Goal: Task Accomplishment & Management: Use online tool/utility

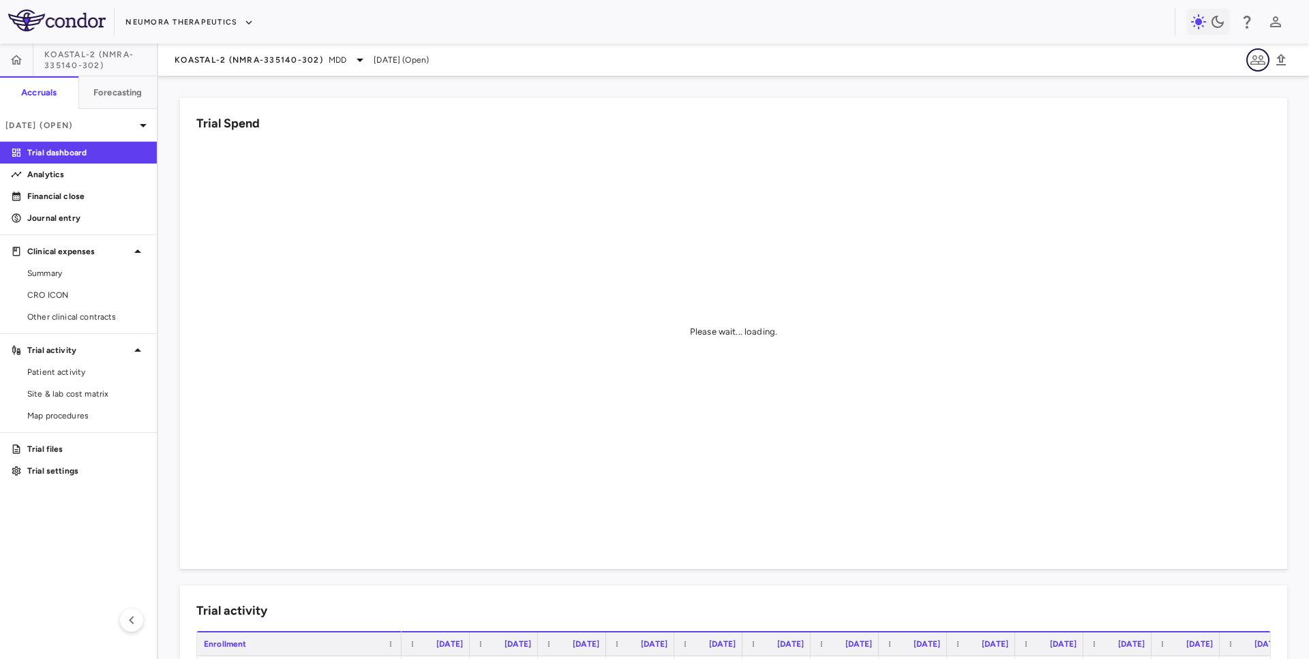
click at [1254, 63] on icon "button" at bounding box center [1258, 60] width 16 height 16
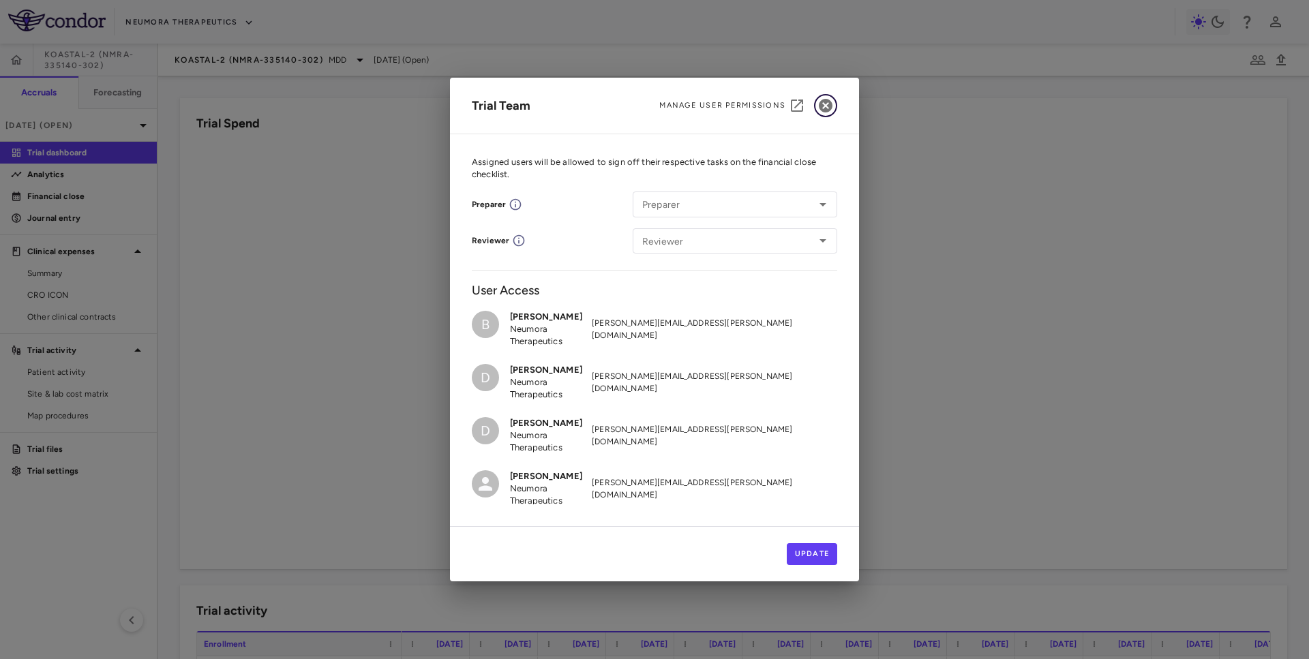
click at [821, 104] on icon "button" at bounding box center [826, 106] width 14 height 14
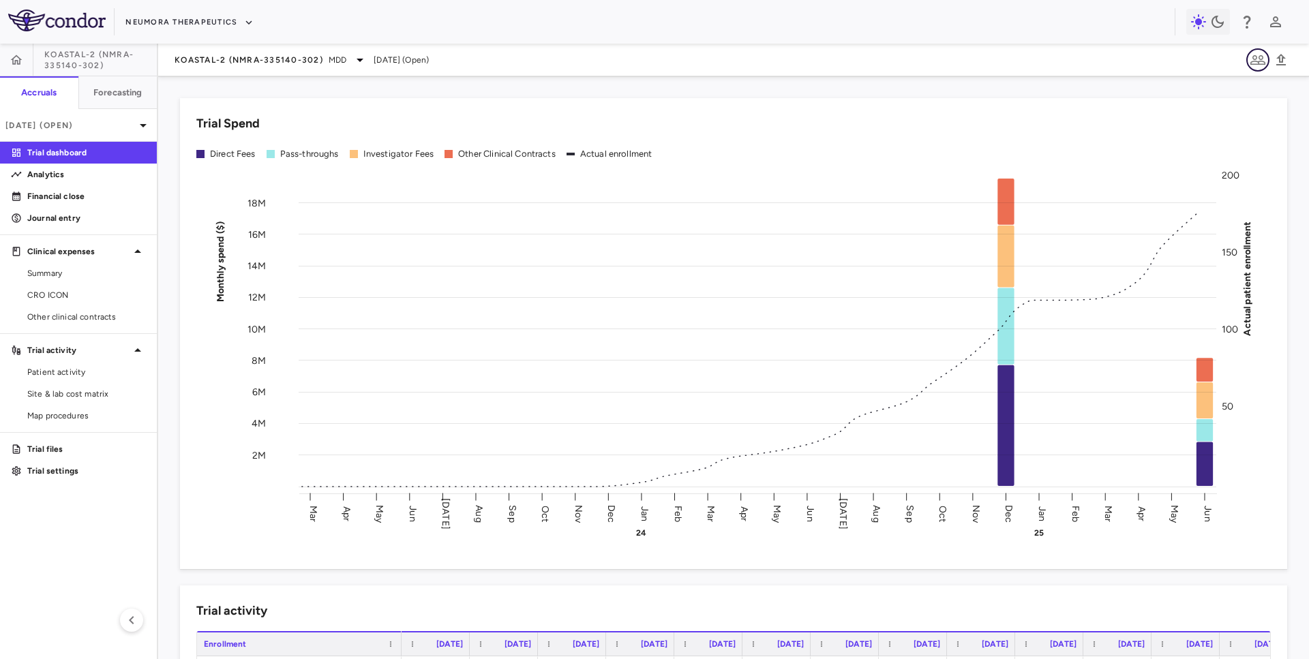
click at [1256, 65] on icon "button" at bounding box center [1258, 60] width 16 height 16
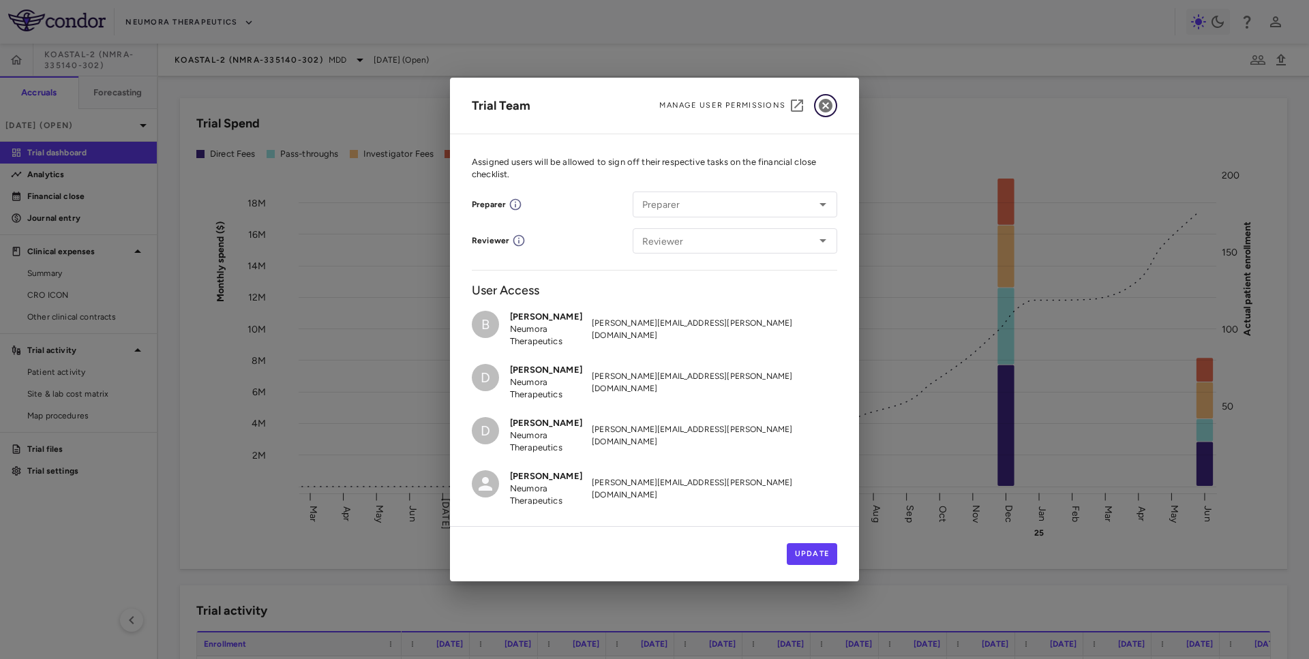
click at [823, 106] on icon "button" at bounding box center [826, 106] width 14 height 14
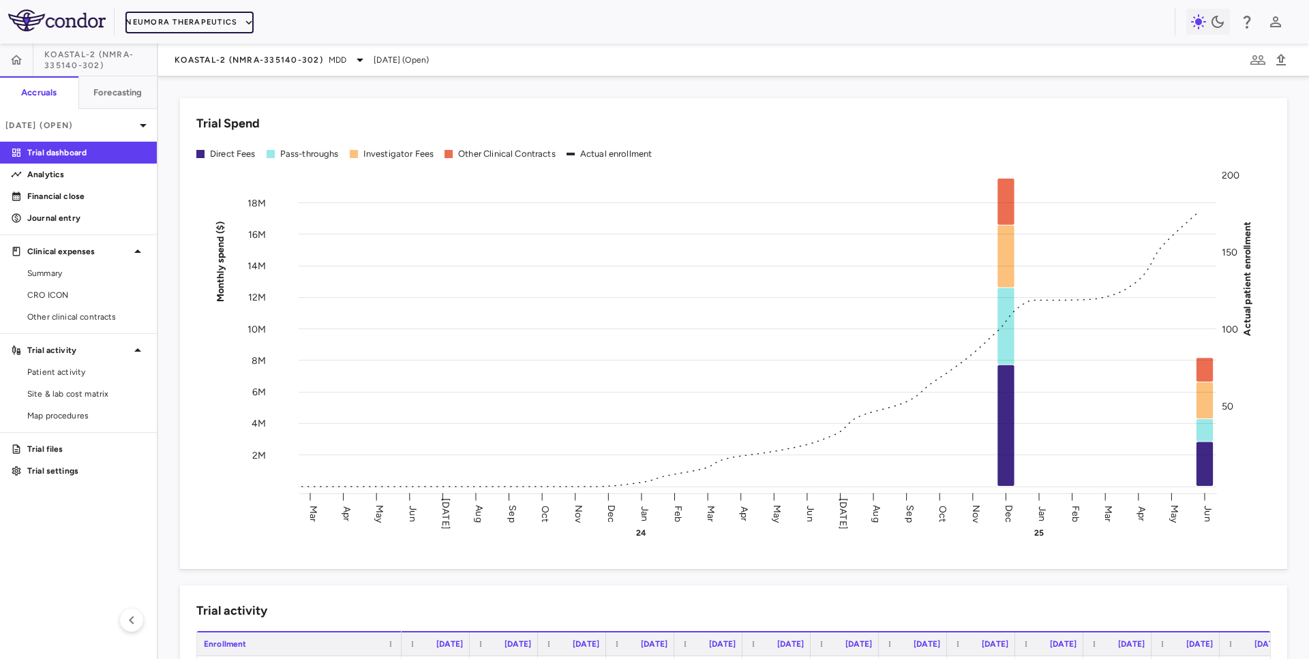
click at [168, 20] on button "Neumora Therapeutics" at bounding box center [189, 23] width 128 height 22
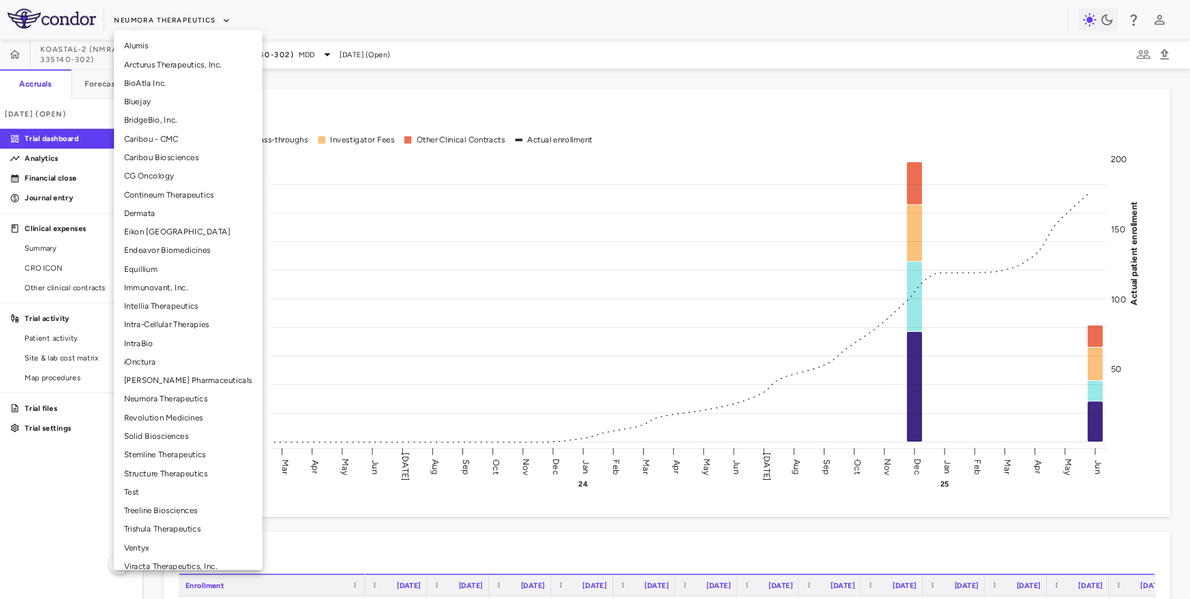
scroll to position [153, 0]
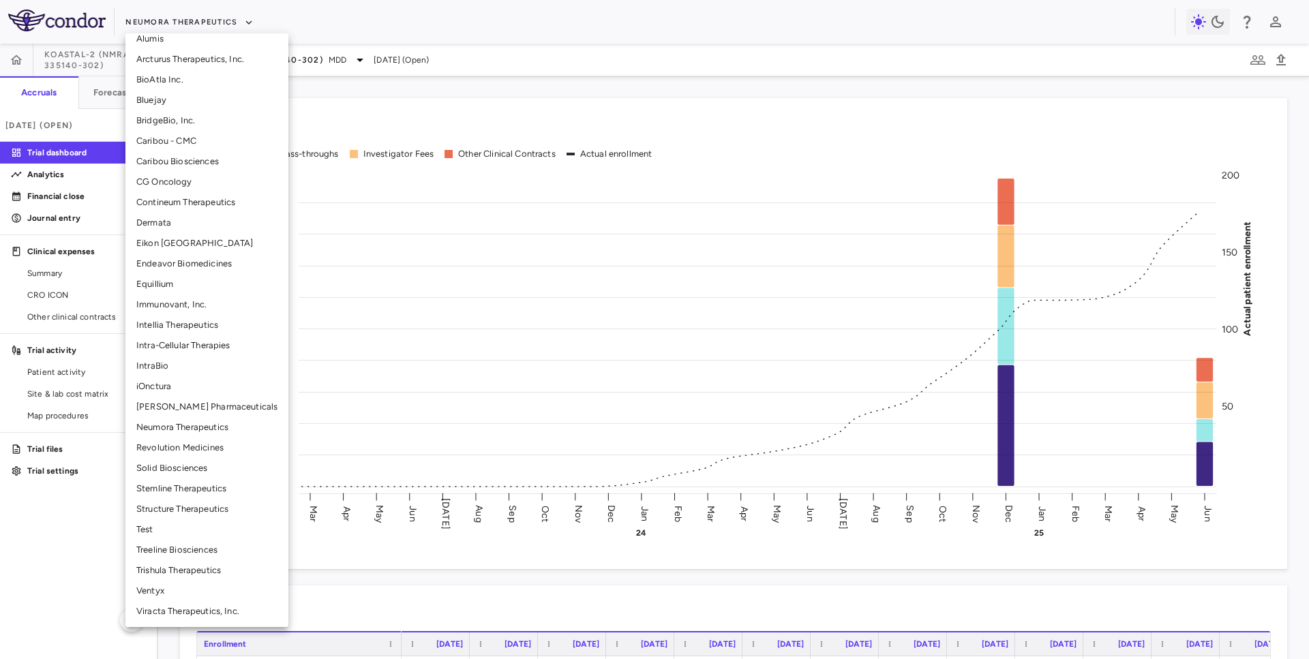
click at [180, 563] on li "Trishula Therapeutics" at bounding box center [206, 570] width 163 height 20
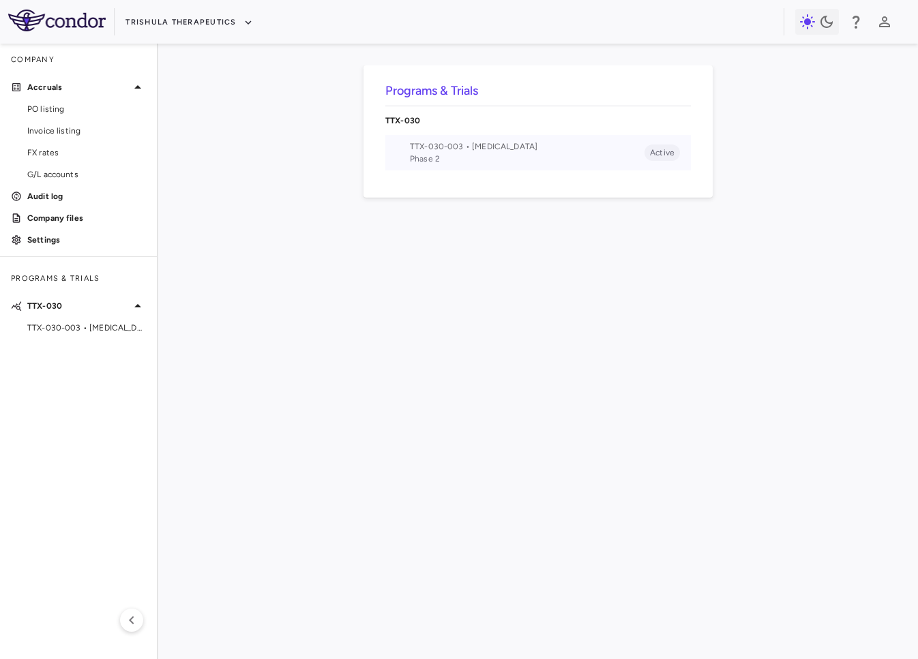
click at [522, 141] on span "TTX-030-003 • Pancreatic Cancer" at bounding box center [527, 146] width 234 height 12
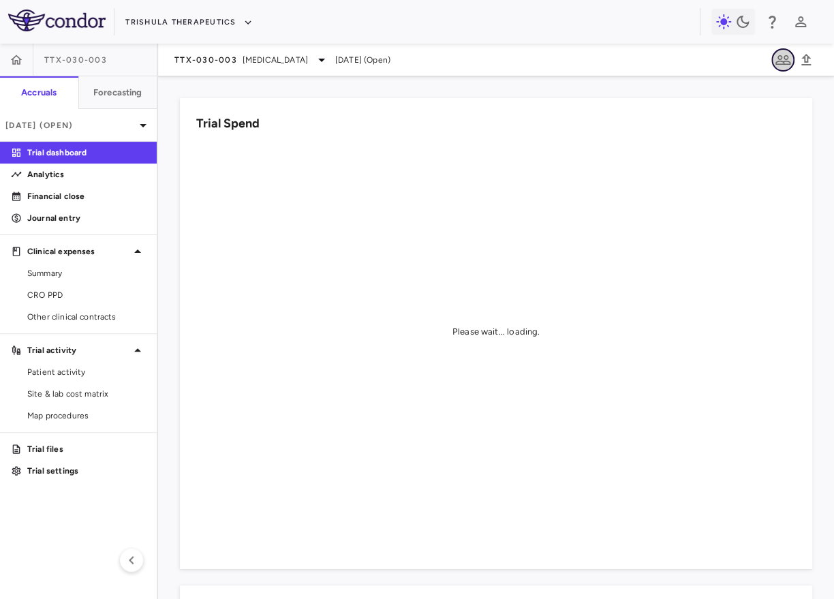
click at [783, 64] on icon "button" at bounding box center [783, 60] width 15 height 10
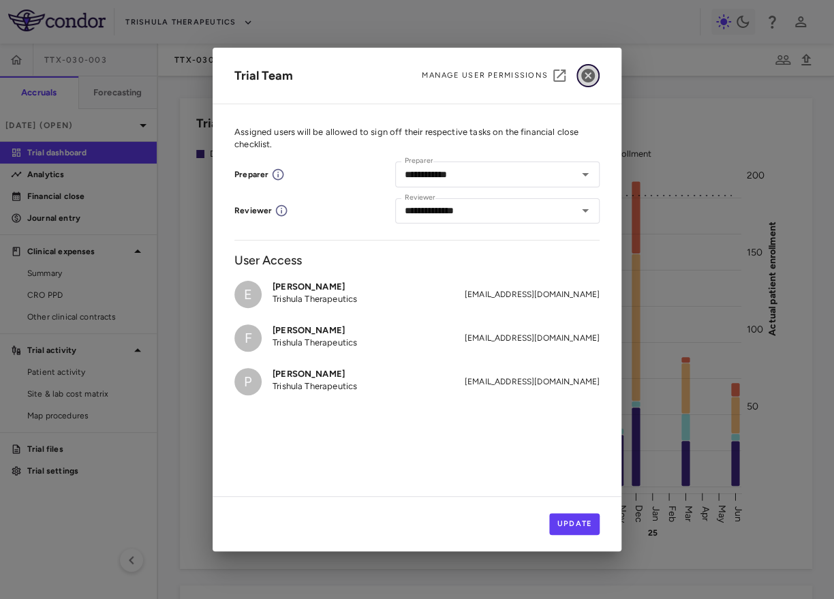
click at [592, 76] on icon "button" at bounding box center [588, 76] width 14 height 14
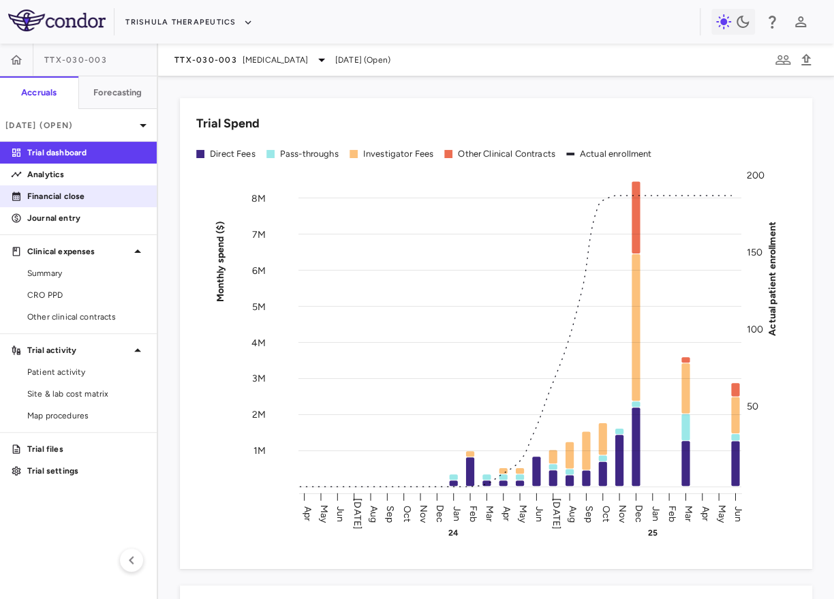
click at [87, 199] on p "Financial close" at bounding box center [86, 196] width 119 height 12
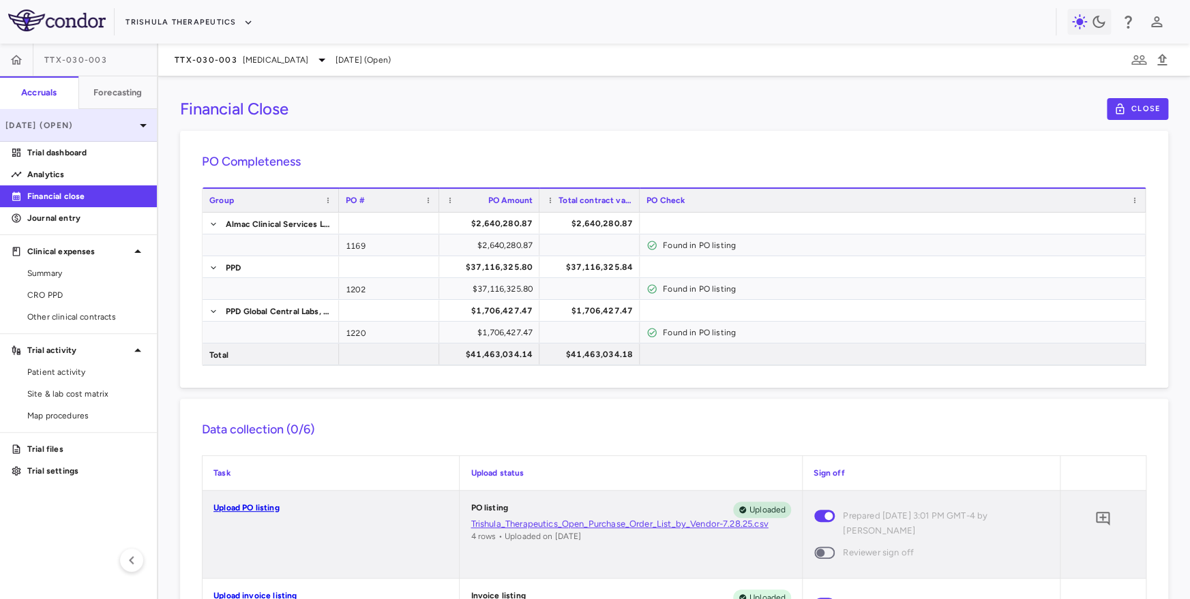
click at [110, 125] on p "Jun 2025 (Open)" at bounding box center [70, 125] width 130 height 12
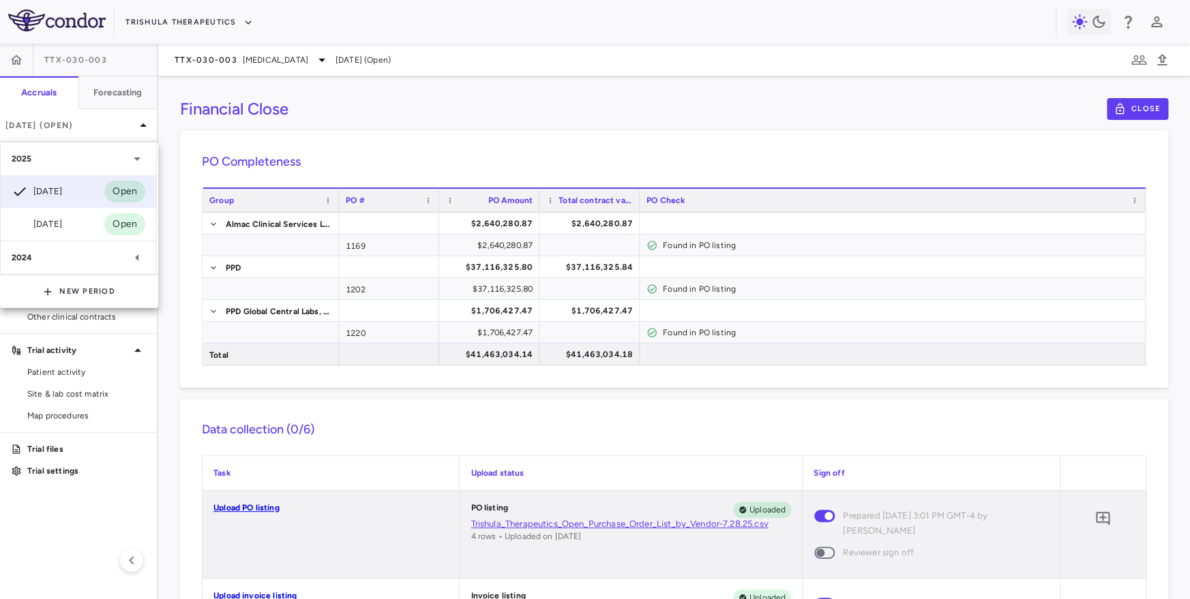
click at [79, 273] on div "2024" at bounding box center [78, 257] width 155 height 33
click at [76, 293] on div "Dec 2024 Open" at bounding box center [78, 290] width 155 height 33
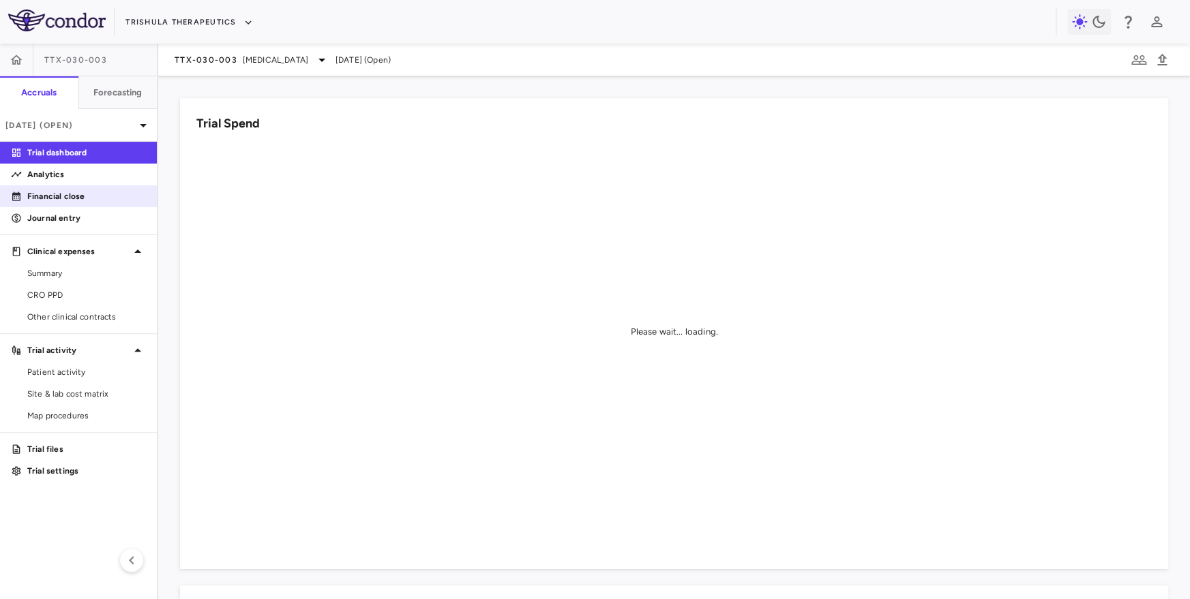
click at [89, 195] on p "Financial close" at bounding box center [86, 196] width 119 height 12
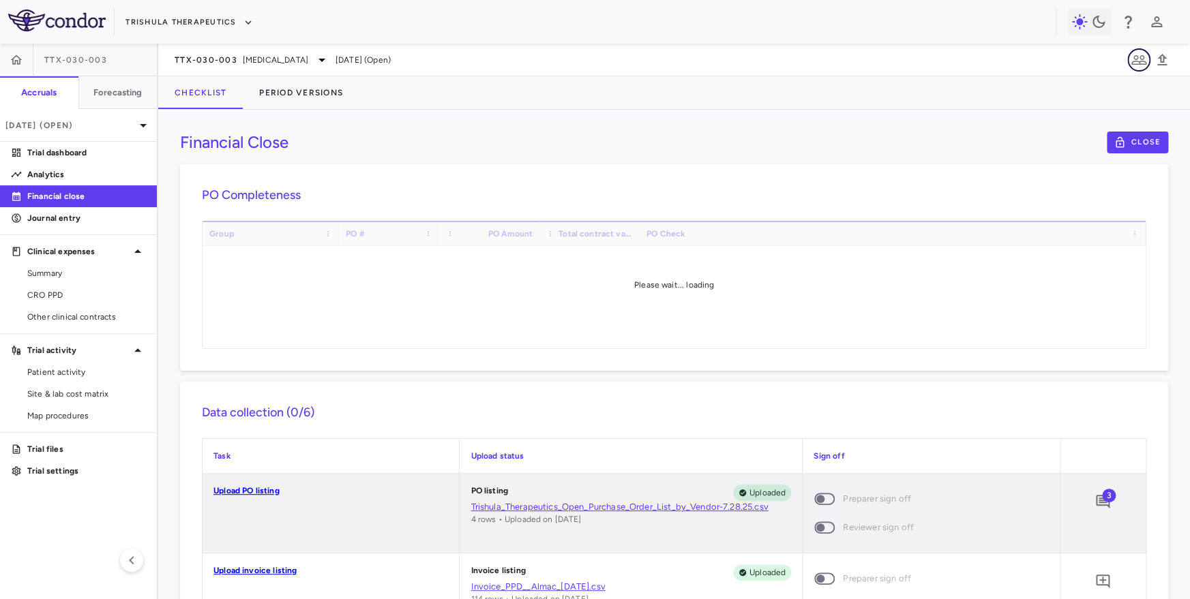
click at [1136, 62] on icon "button" at bounding box center [1138, 60] width 16 height 16
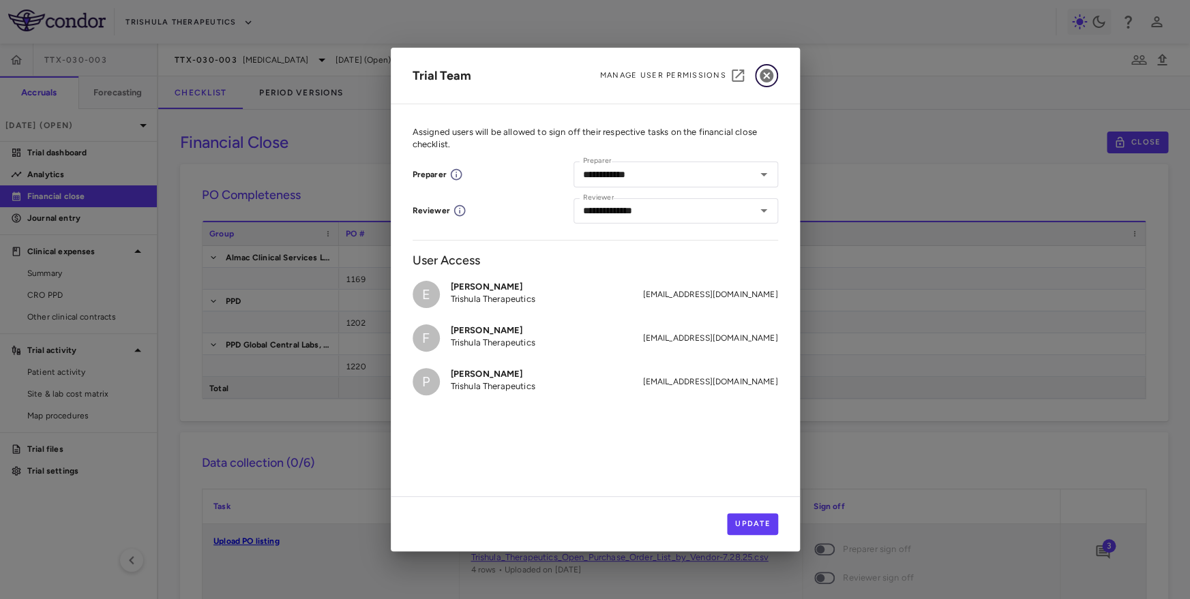
click at [769, 78] on icon "button" at bounding box center [766, 76] width 14 height 14
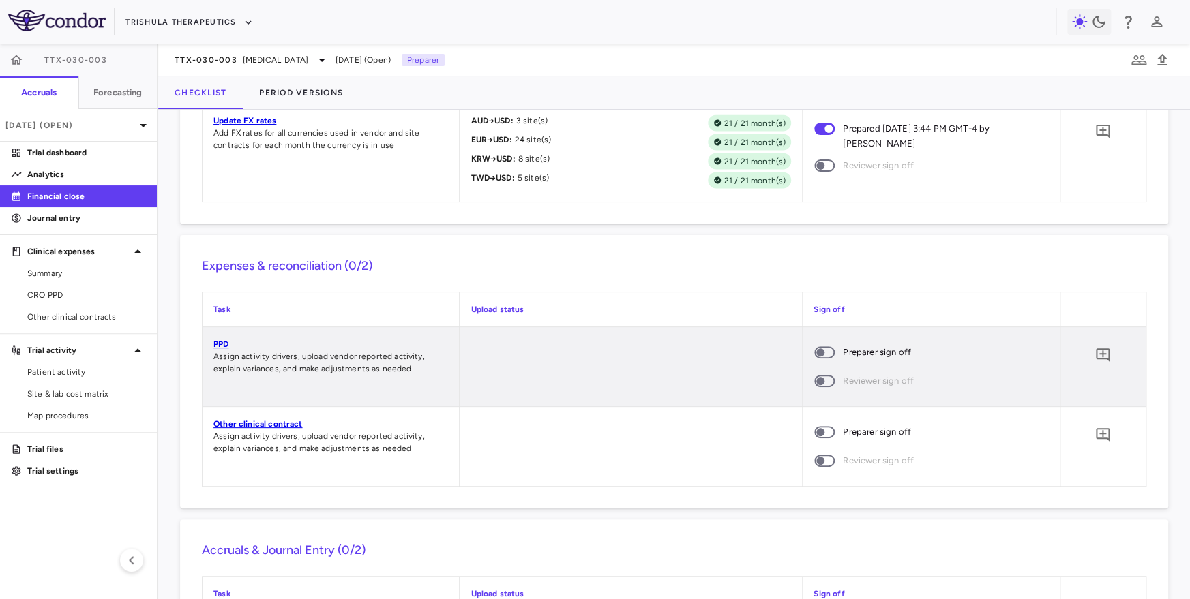
scroll to position [1363, 0]
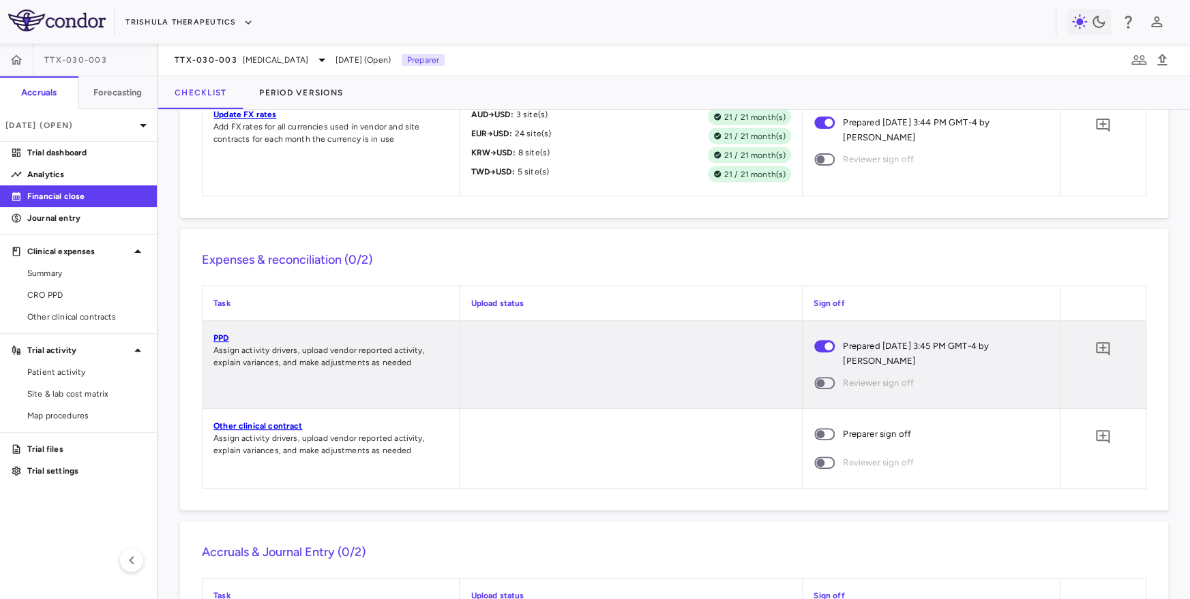
click at [822, 428] on span at bounding box center [824, 434] width 20 height 12
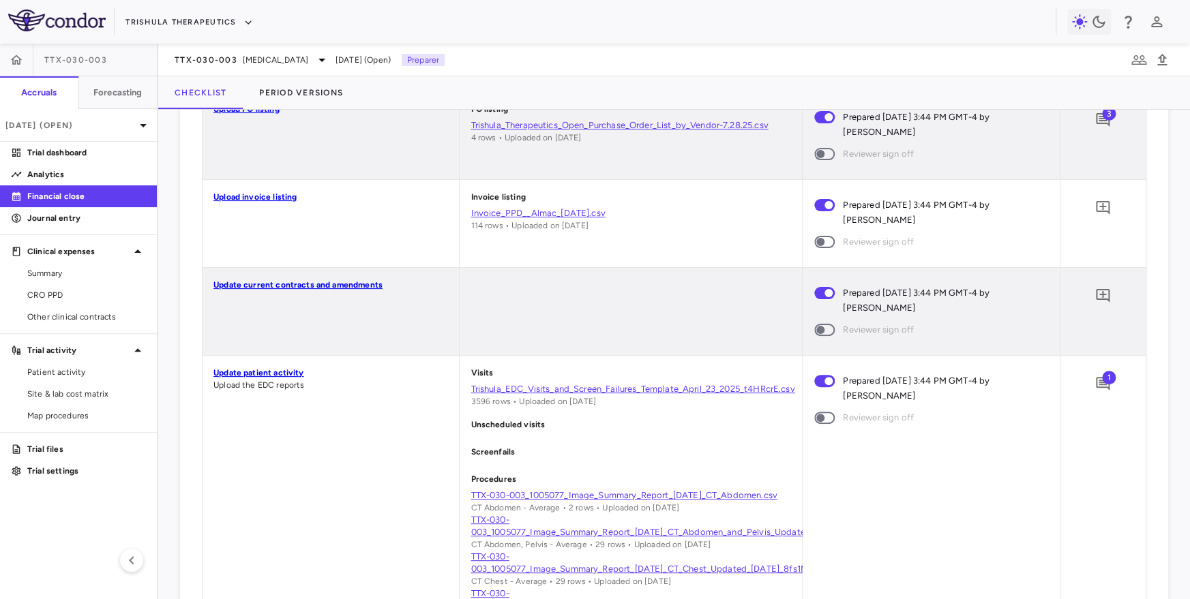
scroll to position [0, 0]
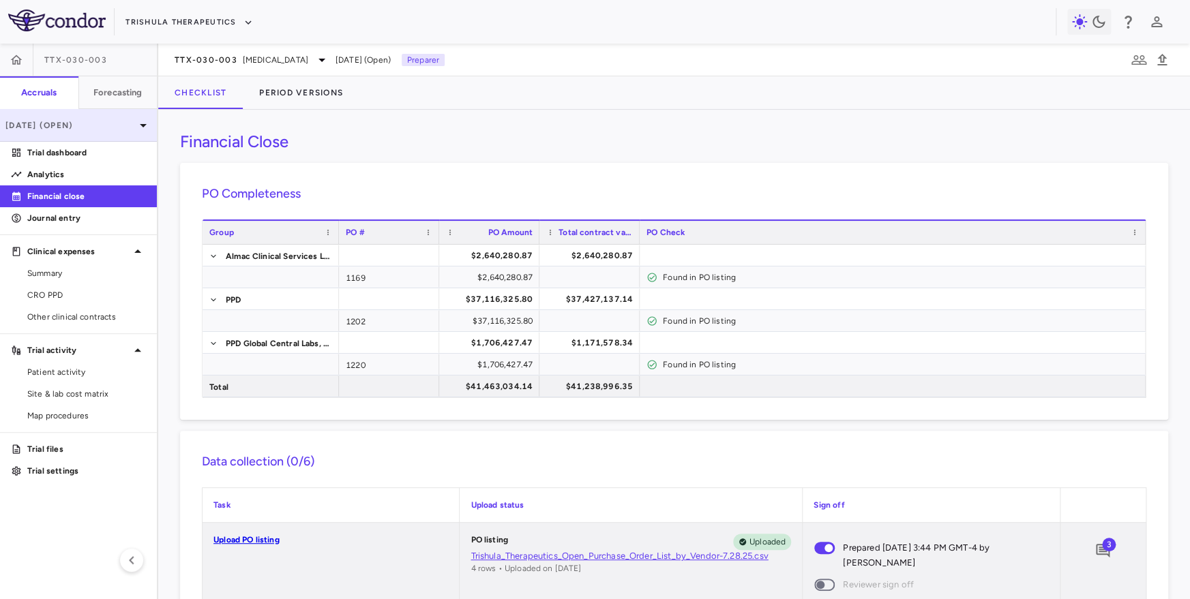
click at [43, 132] on div "[DATE] (Open)" at bounding box center [78, 125] width 157 height 33
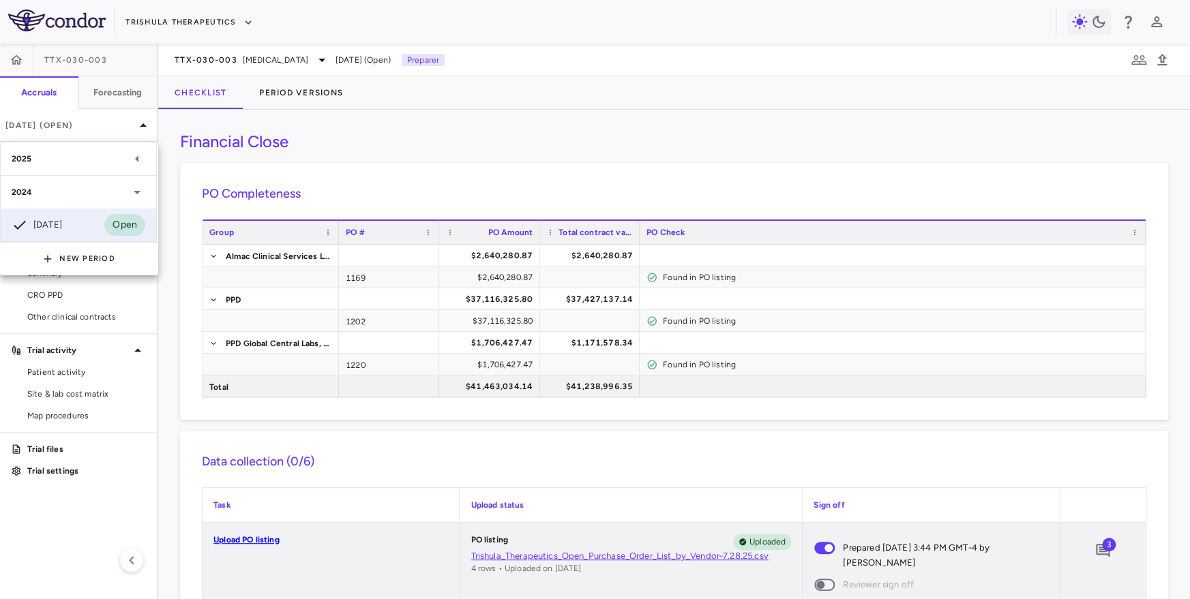
click at [71, 166] on div "2025" at bounding box center [78, 158] width 155 height 33
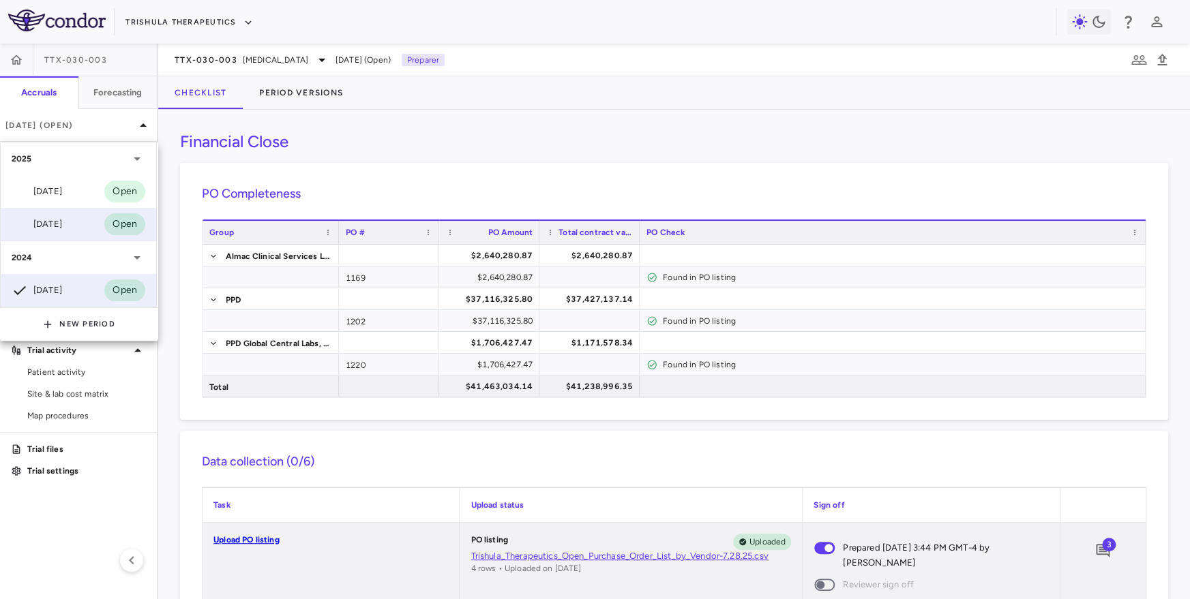
click at [62, 224] on div "[DATE]" at bounding box center [37, 224] width 50 height 16
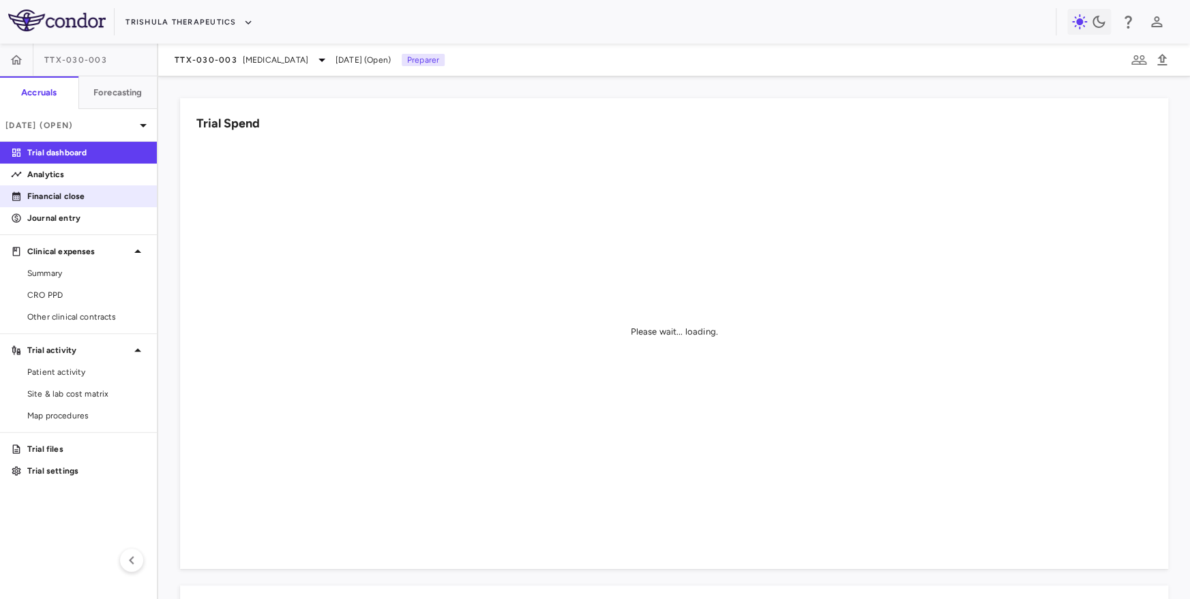
click at [95, 188] on link "Financial close" at bounding box center [78, 196] width 157 height 20
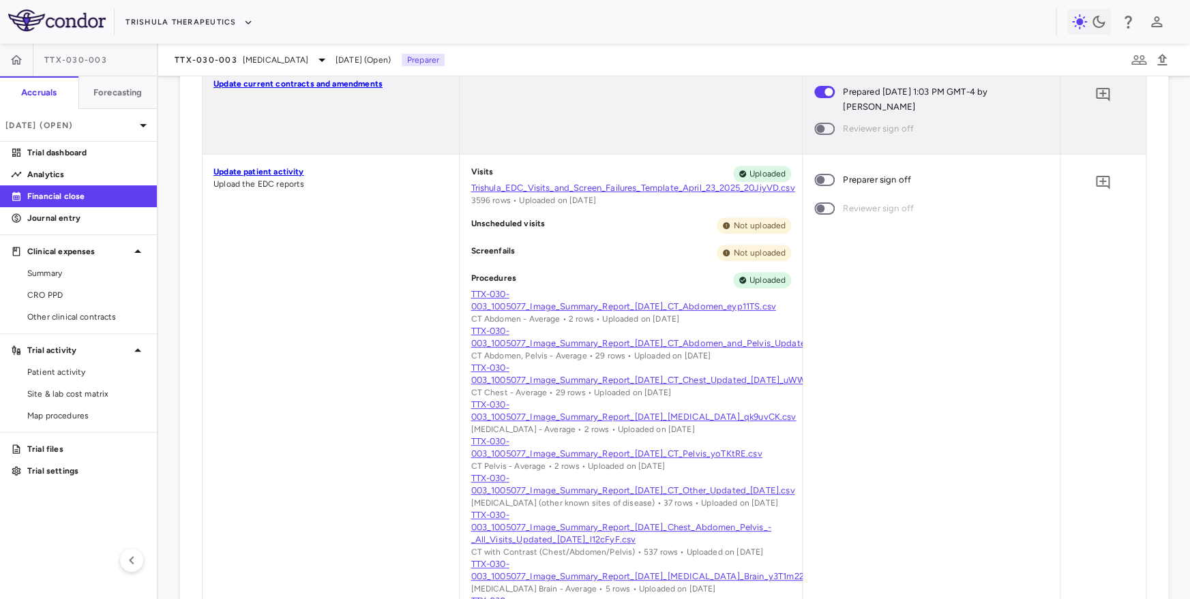
scroll to position [461, 0]
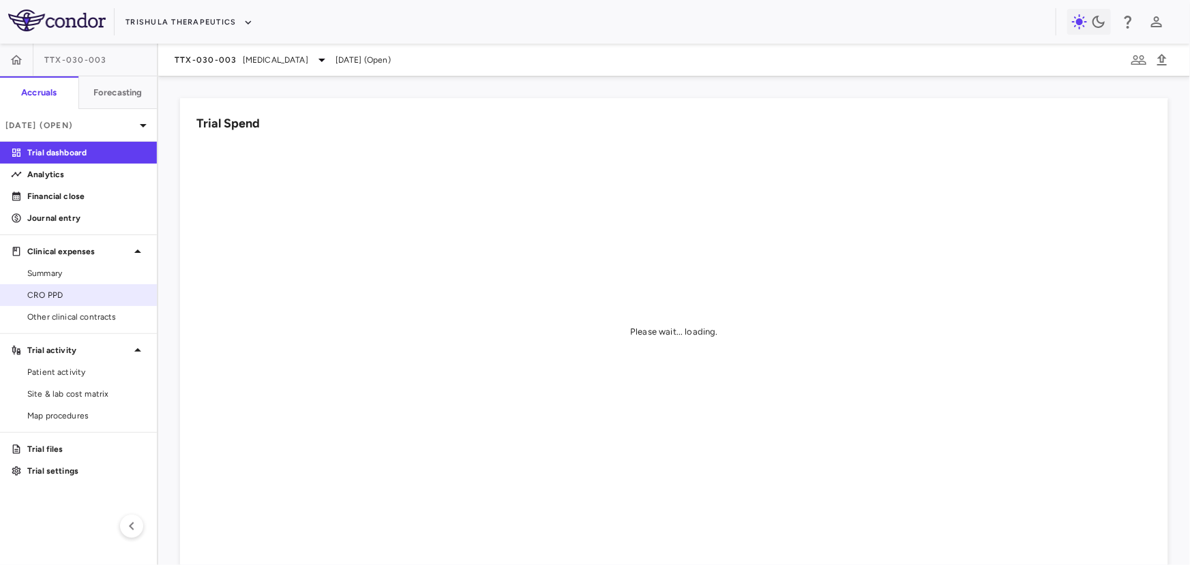
click at [87, 291] on span "CRO PPD" at bounding box center [86, 295] width 119 height 12
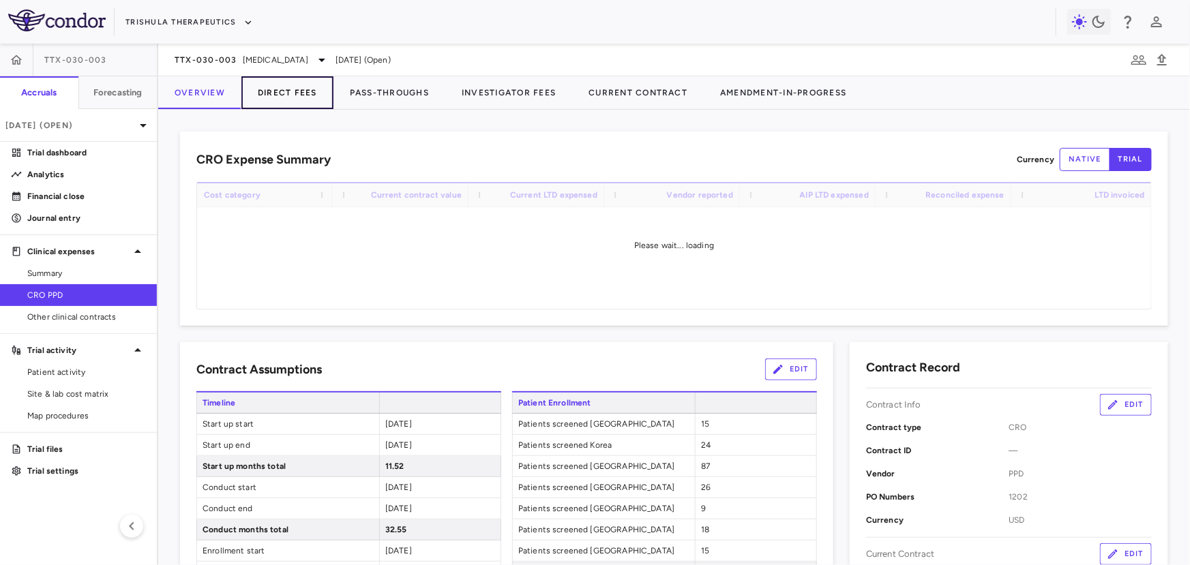
click at [290, 93] on button "Direct Fees" at bounding box center [287, 92] width 92 height 33
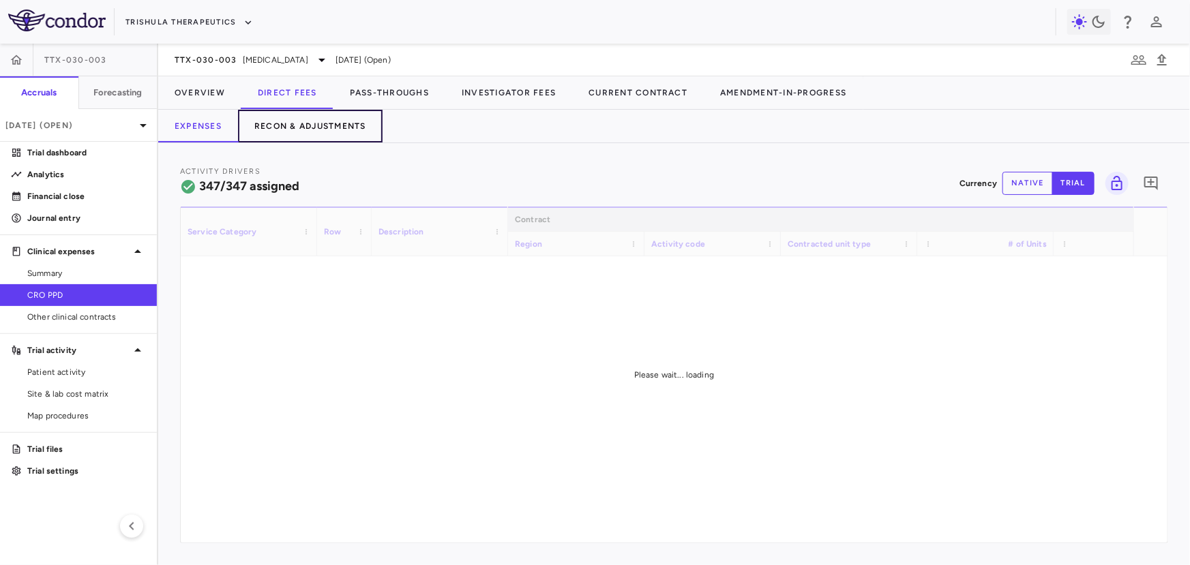
click at [296, 115] on button "Recon & Adjustments" at bounding box center [310, 126] width 145 height 33
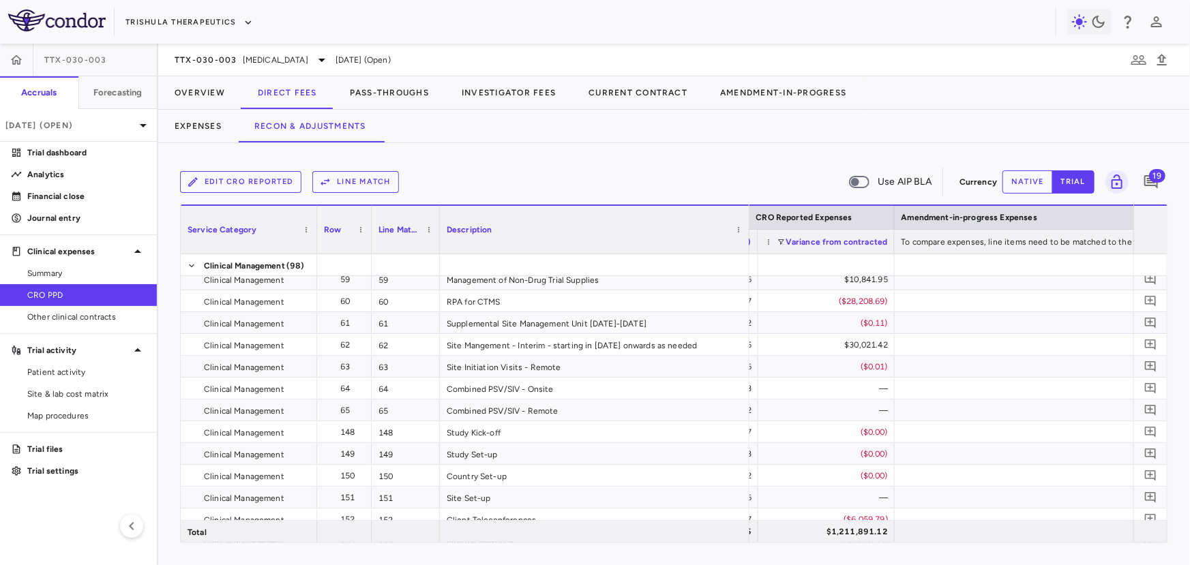
drag, startPoint x: 573, startPoint y: 244, endPoint x: 746, endPoint y: 243, distance: 173.1
click at [746, 243] on div at bounding box center [748, 230] width 5 height 48
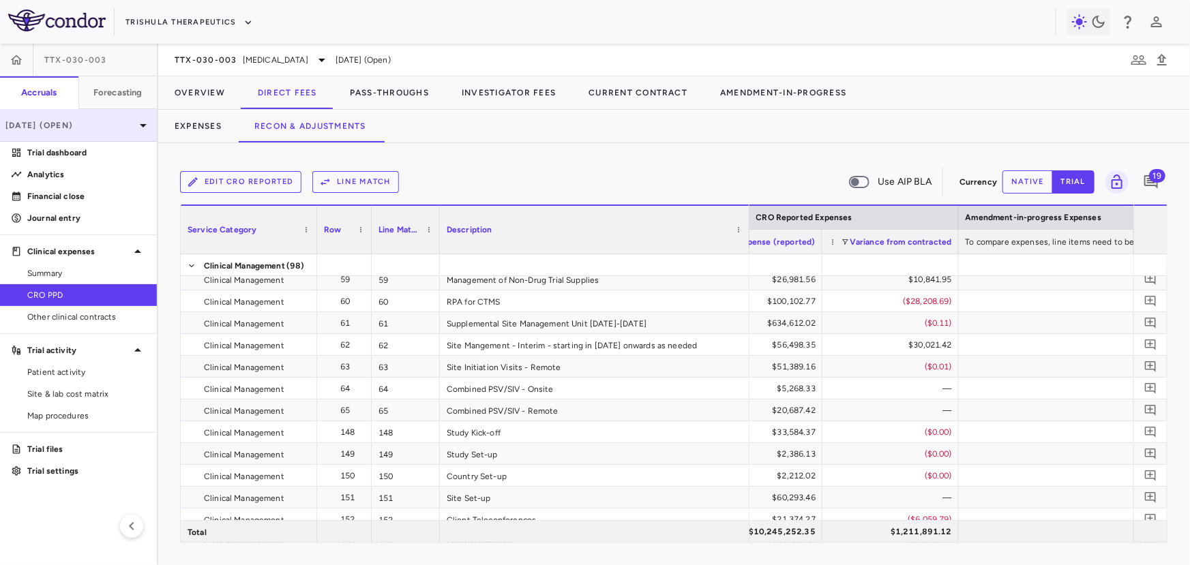
click at [100, 122] on p "[DATE] (Open)" at bounding box center [70, 125] width 130 height 12
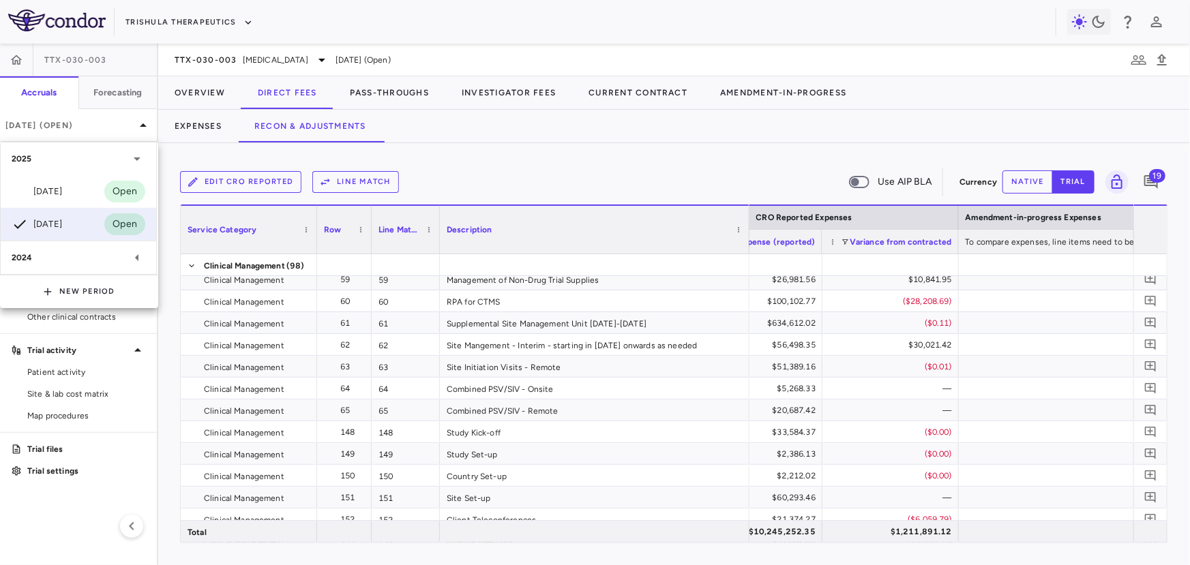
click at [55, 262] on div "2024" at bounding box center [70, 258] width 117 height 12
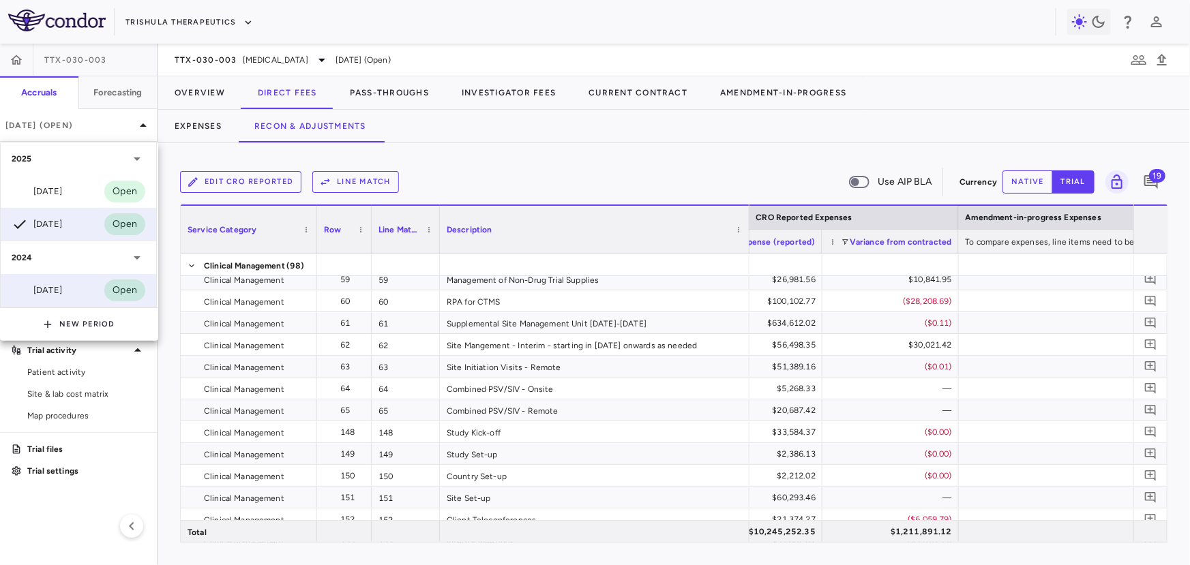
click at [57, 290] on div "[DATE]" at bounding box center [37, 290] width 50 height 16
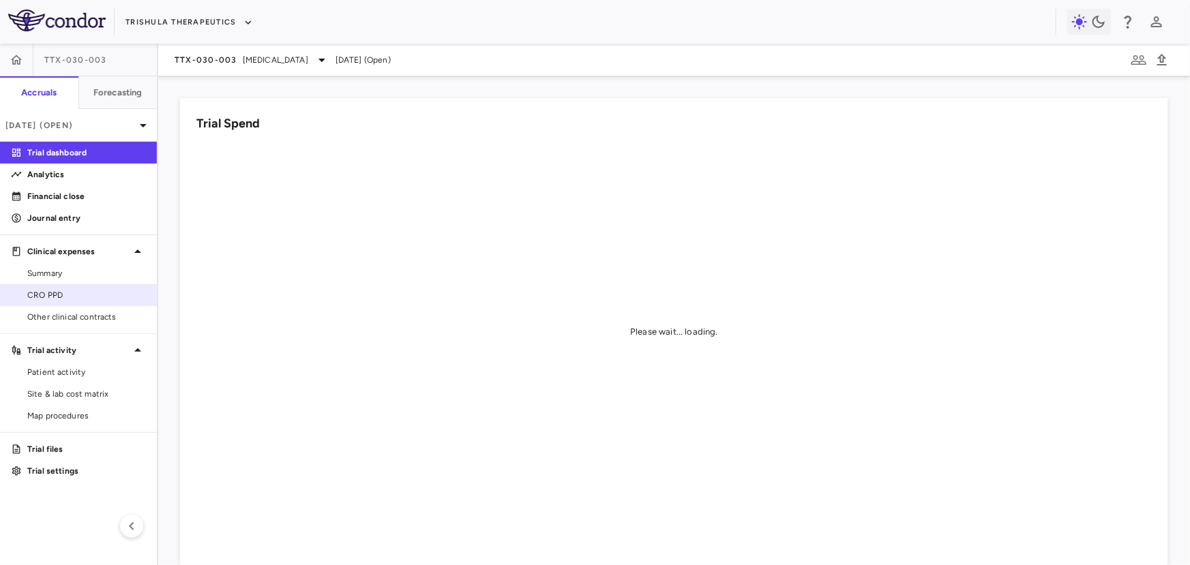
click at [64, 292] on span "CRO PPD" at bounding box center [86, 295] width 119 height 12
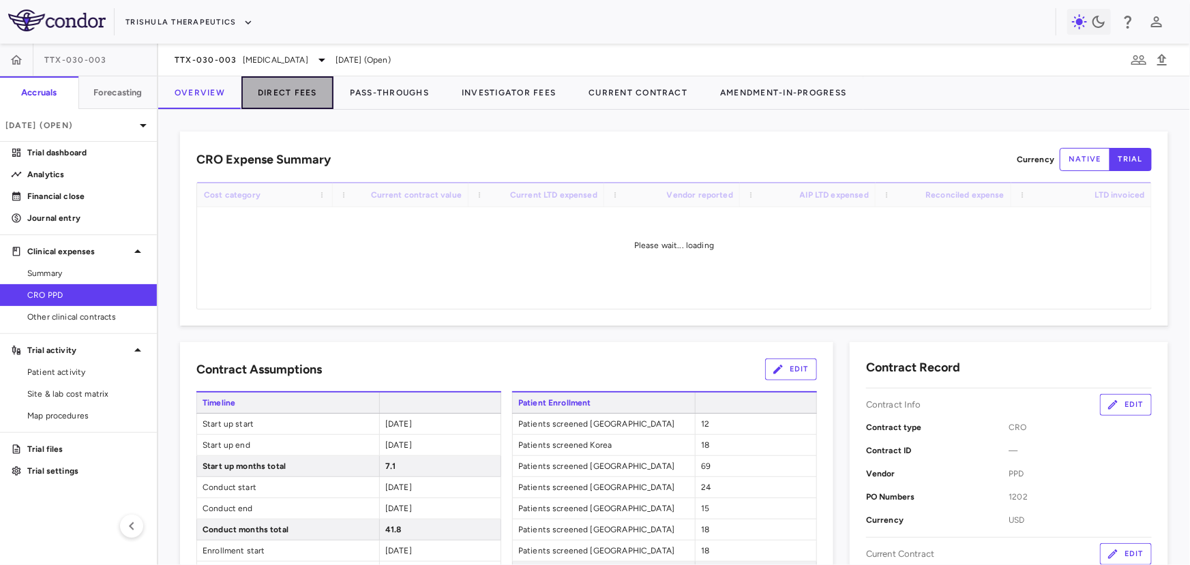
click at [314, 96] on button "Direct Fees" at bounding box center [287, 92] width 92 height 33
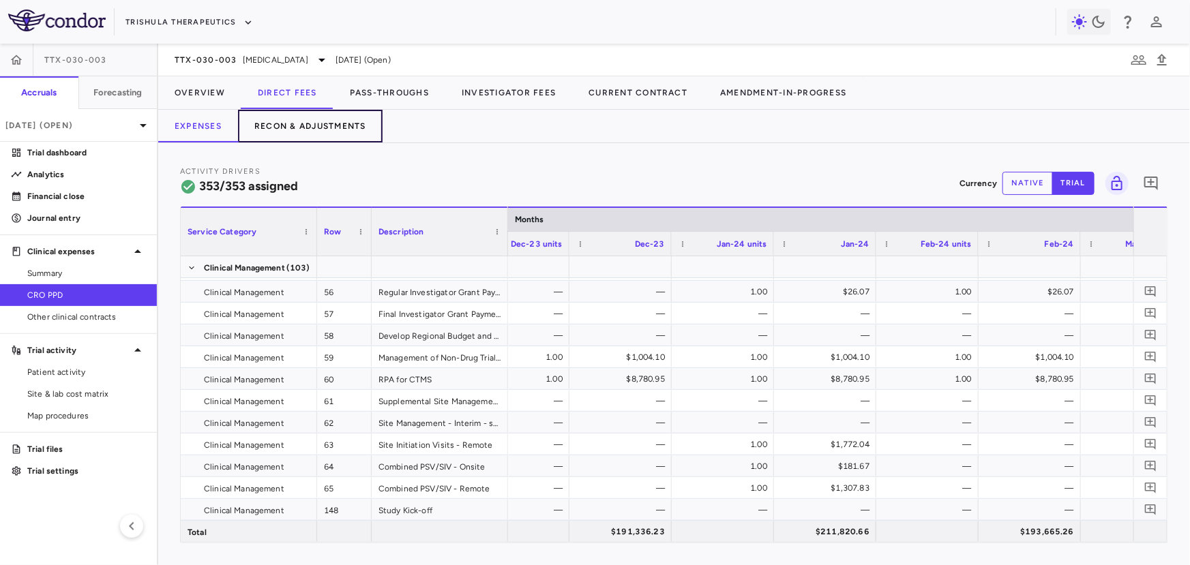
click at [303, 122] on button "Recon & Adjustments" at bounding box center [310, 126] width 145 height 33
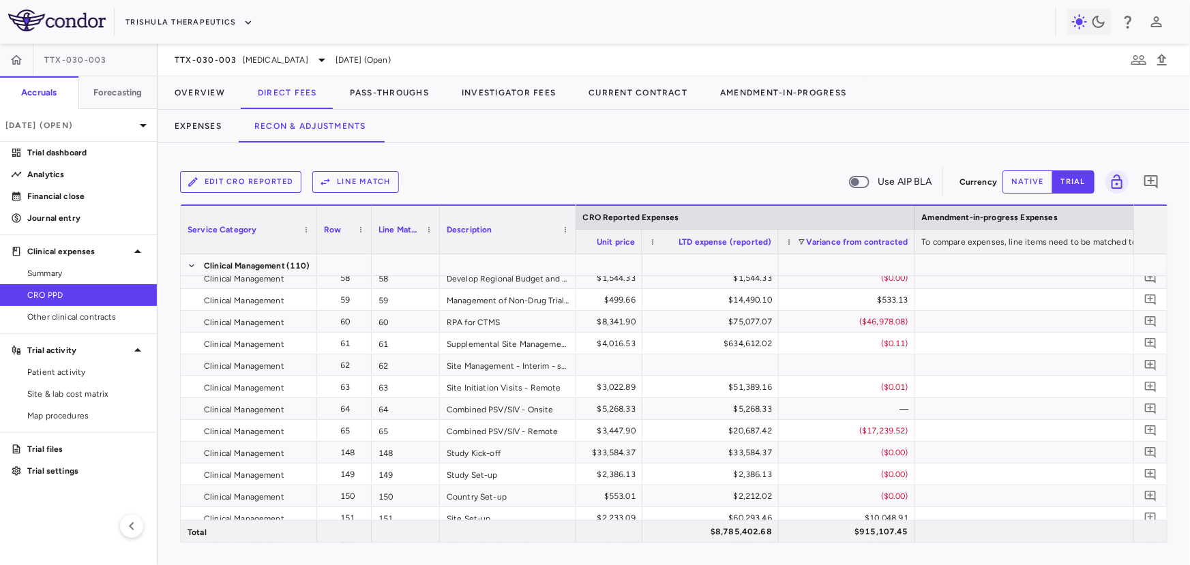
click at [356, 180] on button "Line Match" at bounding box center [355, 182] width 87 height 22
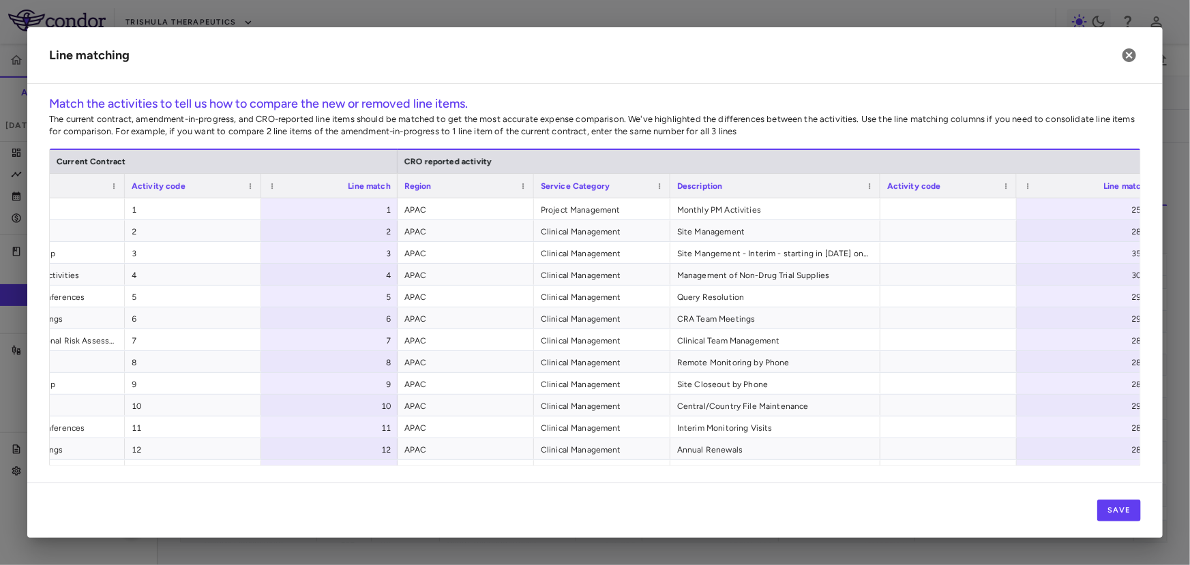
drag, startPoint x: 805, startPoint y: 188, endPoint x: 871, endPoint y: 190, distance: 66.1
click at [877, 190] on div at bounding box center [879, 186] width 5 height 24
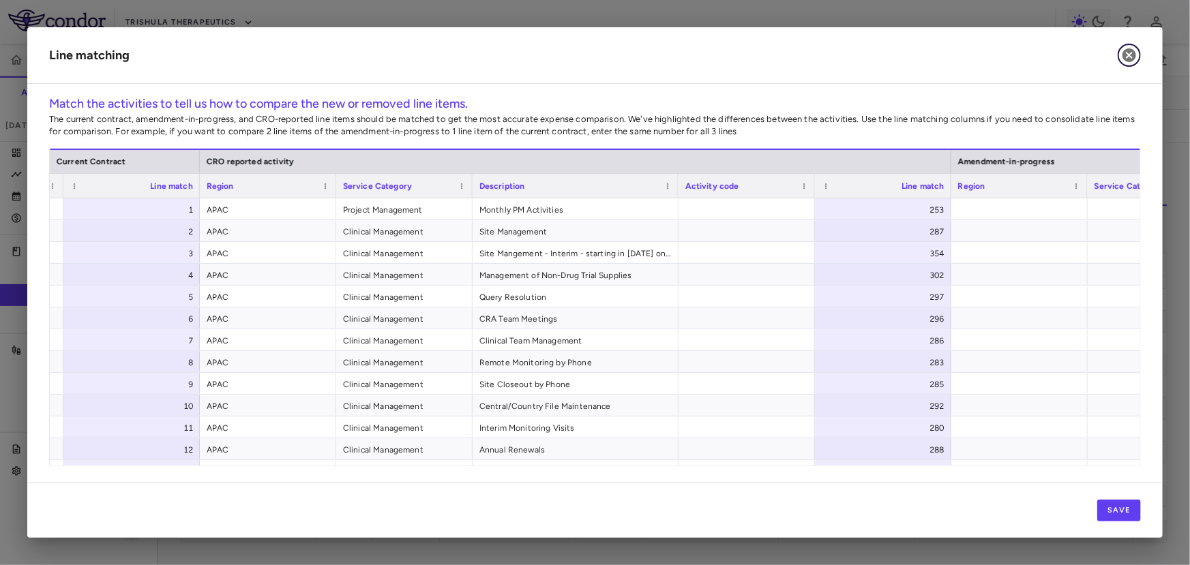
click at [1131, 59] on icon "button" at bounding box center [1129, 55] width 14 height 14
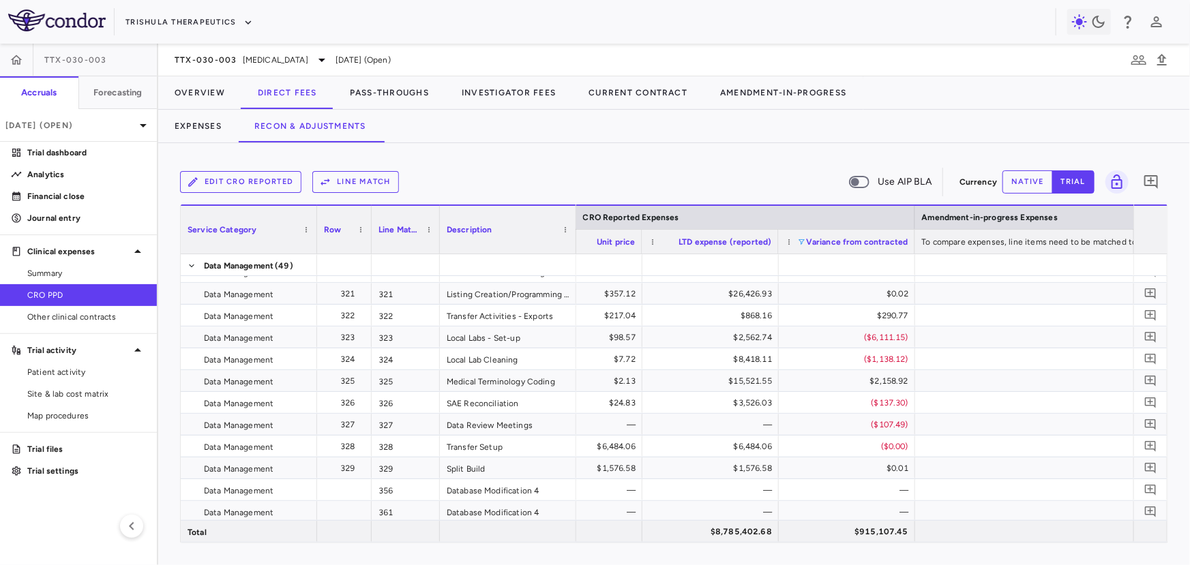
click at [800, 243] on span at bounding box center [802, 242] width 8 height 8
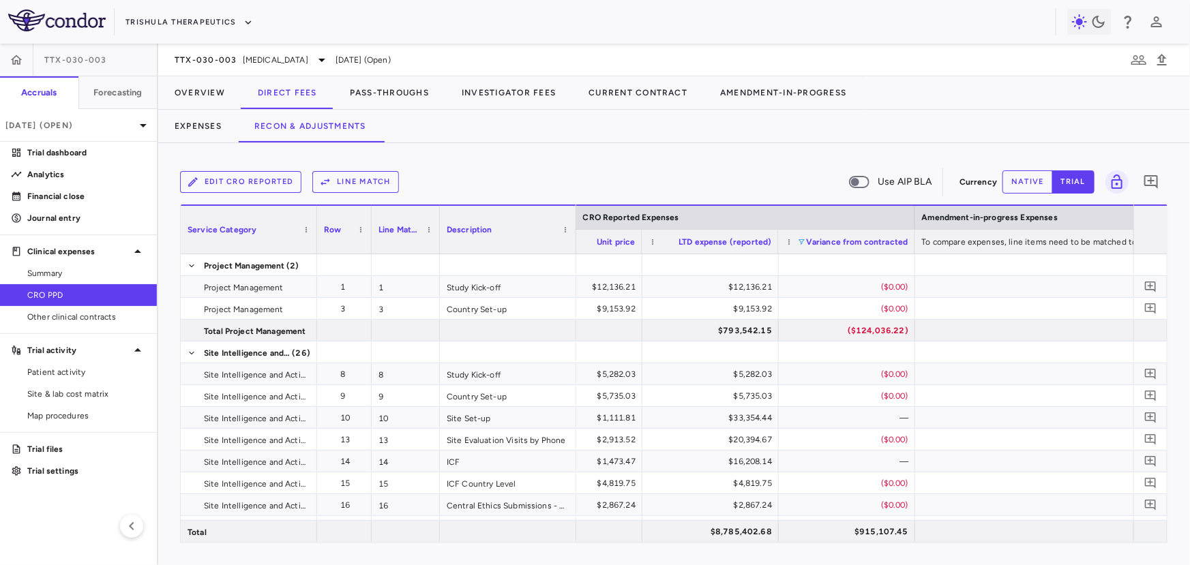
click at [753, 168] on div "Edit CRO reported Line Match Use AIP BLA" at bounding box center [567, 182] width 774 height 29
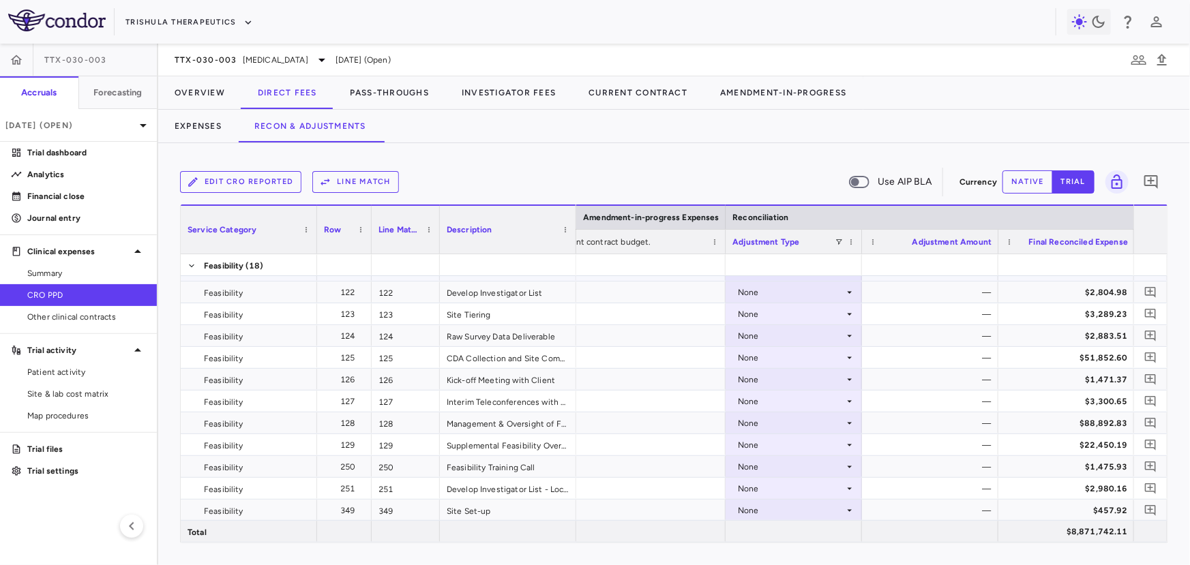
scroll to position [2450, 0]
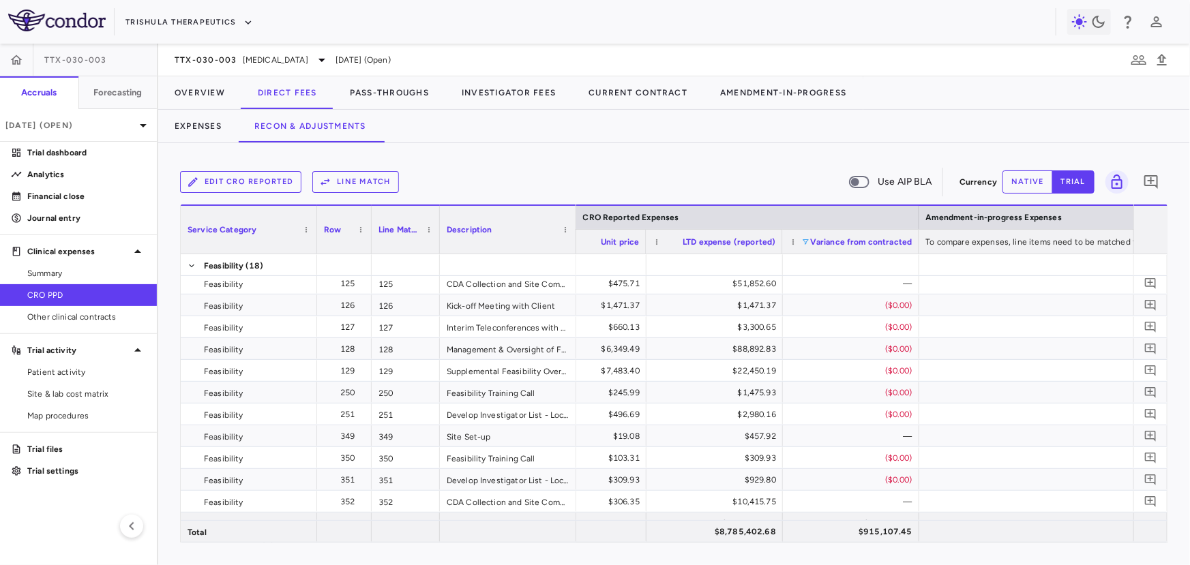
click at [810, 242] on div "Variance from contracted" at bounding box center [861, 241] width 102 height 17
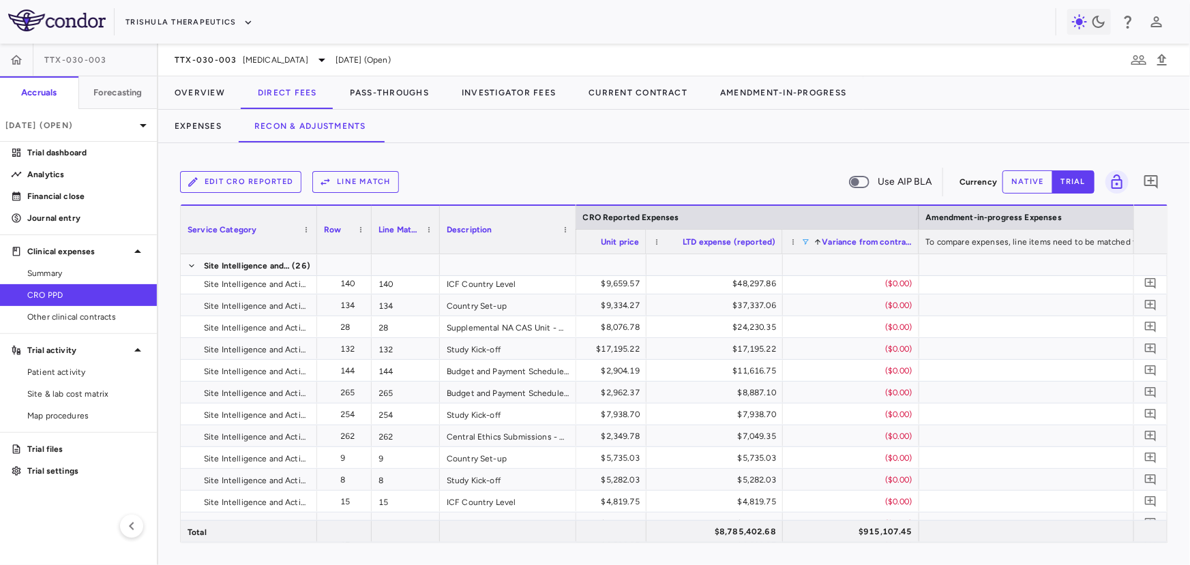
click at [804, 241] on span at bounding box center [806, 242] width 8 height 8
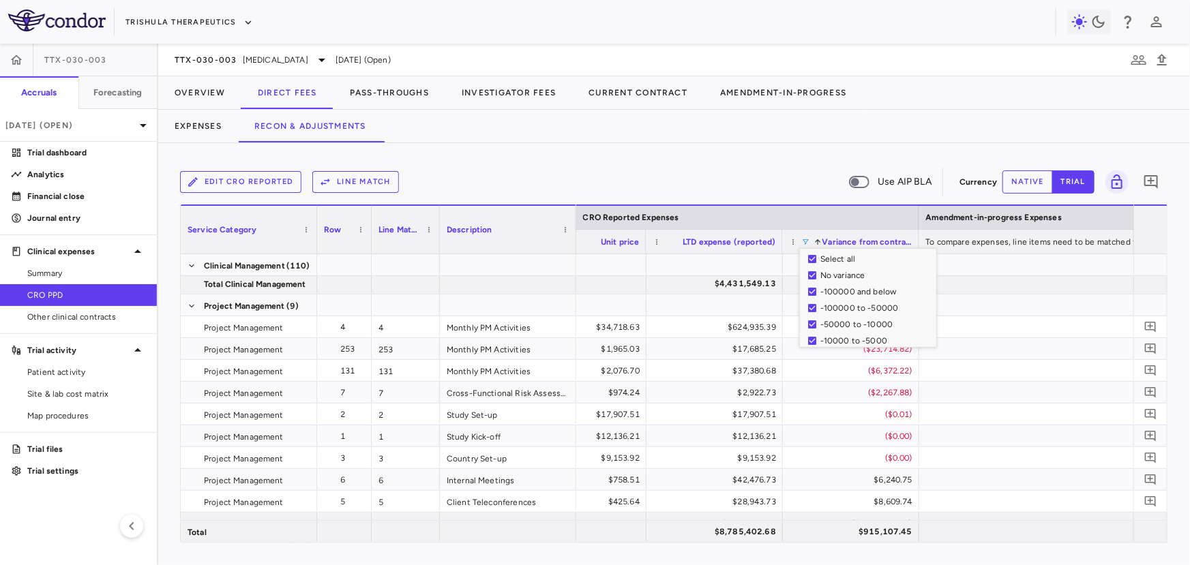
click at [819, 177] on div "Edit CRO reported Line Match Use AIP BLA" at bounding box center [567, 182] width 774 height 29
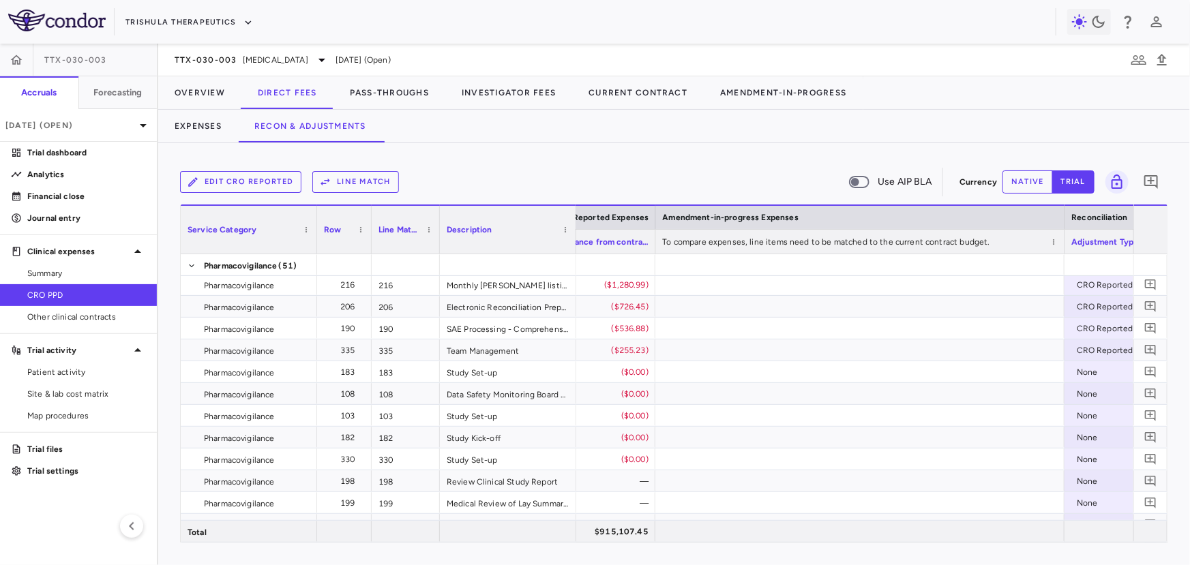
scroll to position [6444, 0]
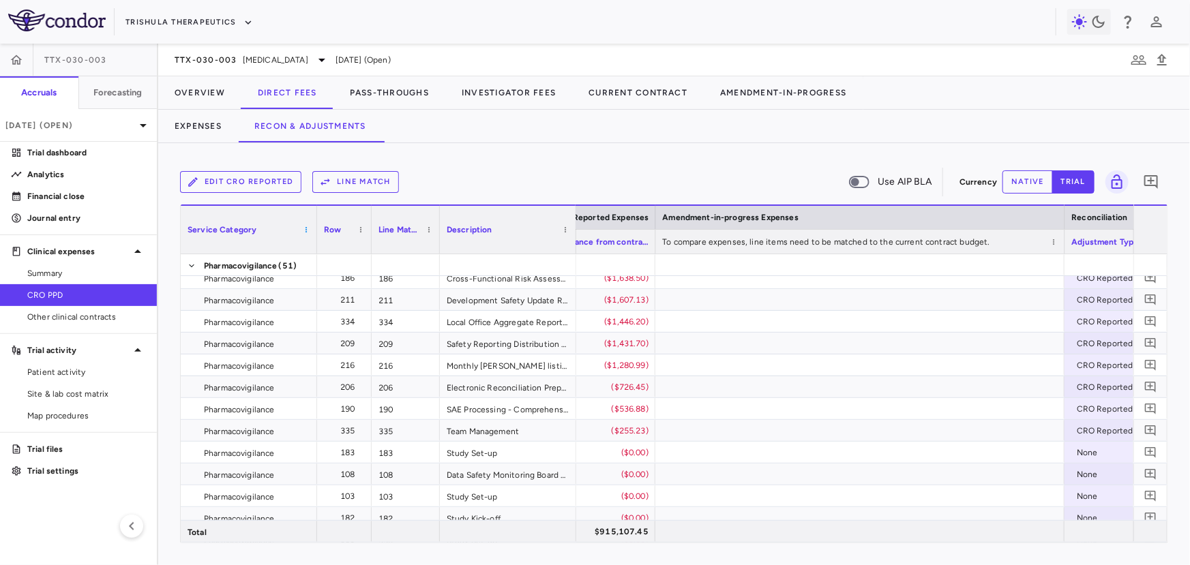
click at [307, 230] on span at bounding box center [306, 230] width 8 height 8
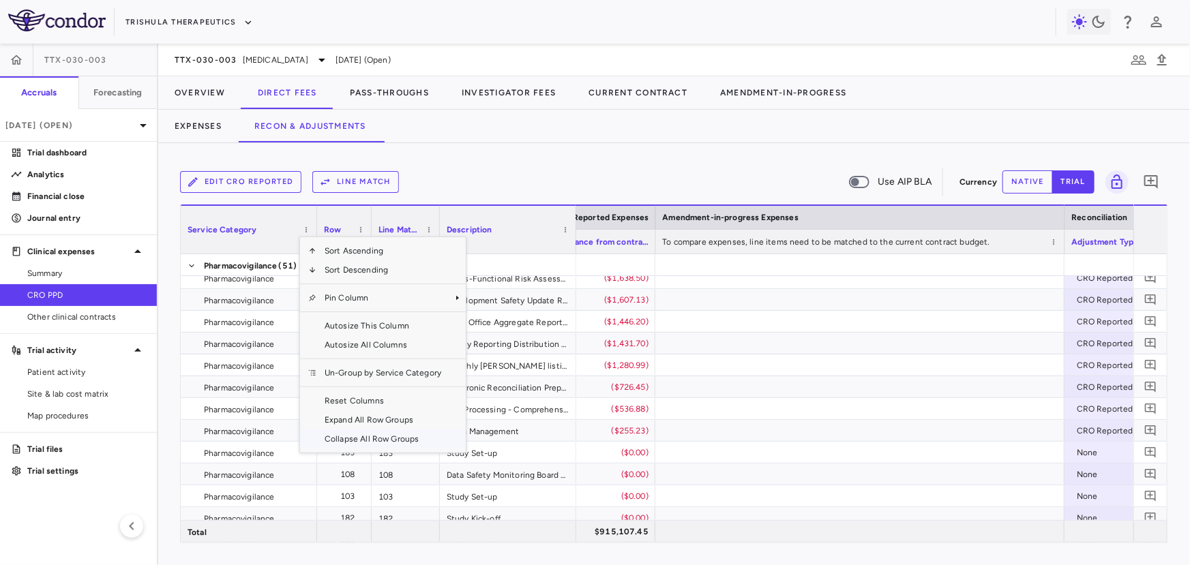
click at [361, 442] on span "Collapse All Row Groups" at bounding box center [382, 438] width 133 height 19
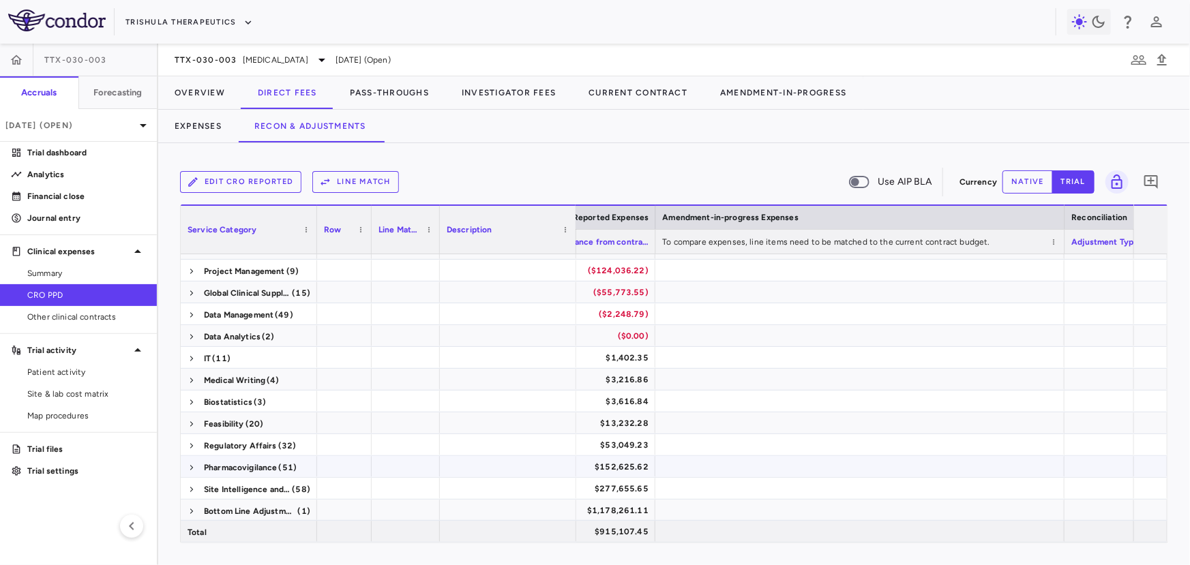
scroll to position [0, 0]
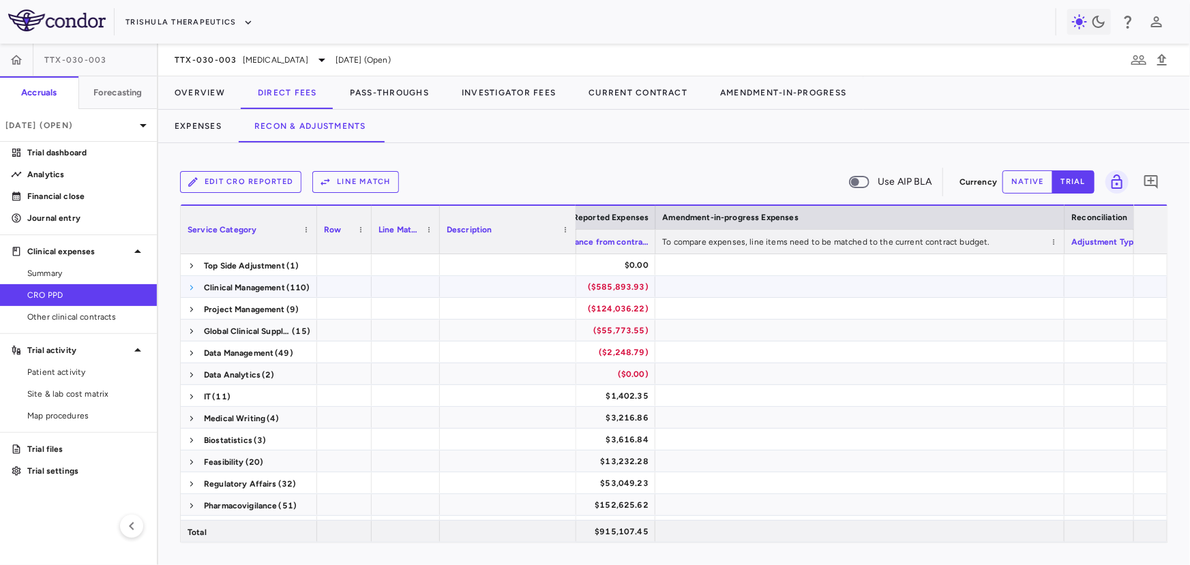
click at [194, 288] on span at bounding box center [191, 288] width 8 height 8
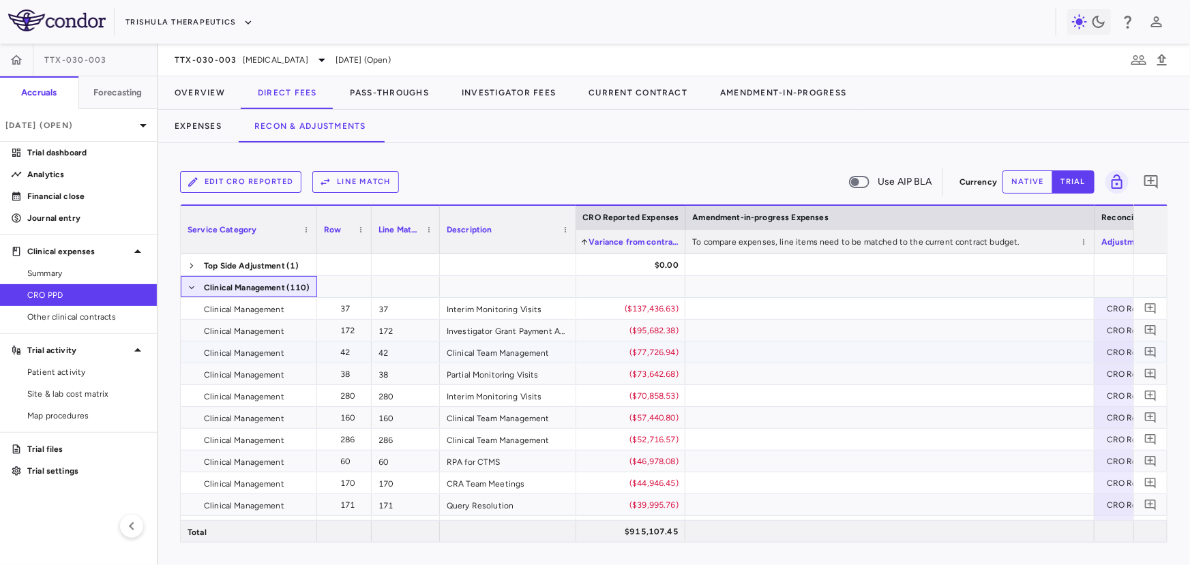
scroll to position [0, 1888]
